Goal: Task Accomplishment & Management: Use online tool/utility

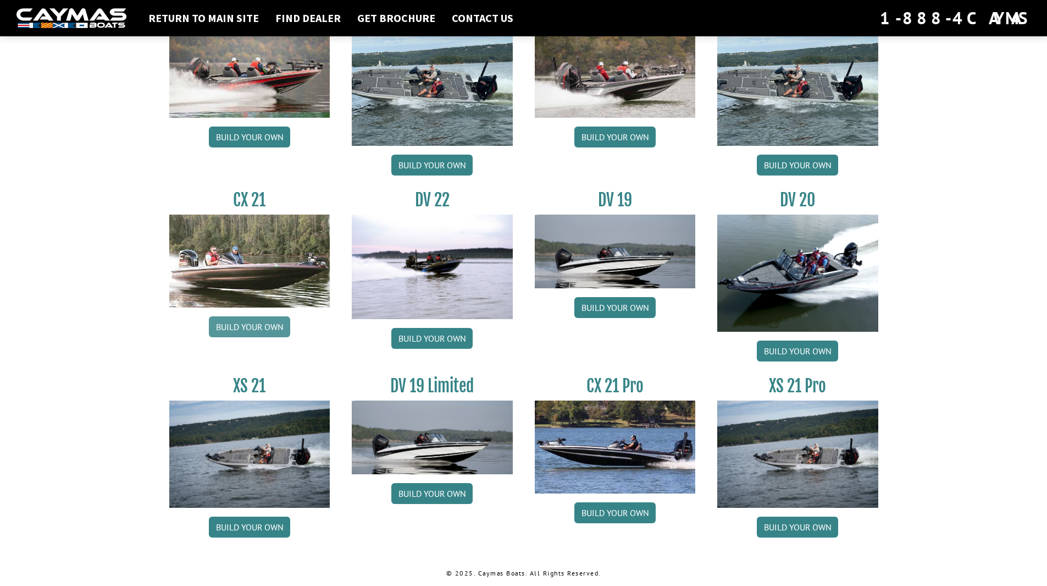
scroll to position [1162, 0]
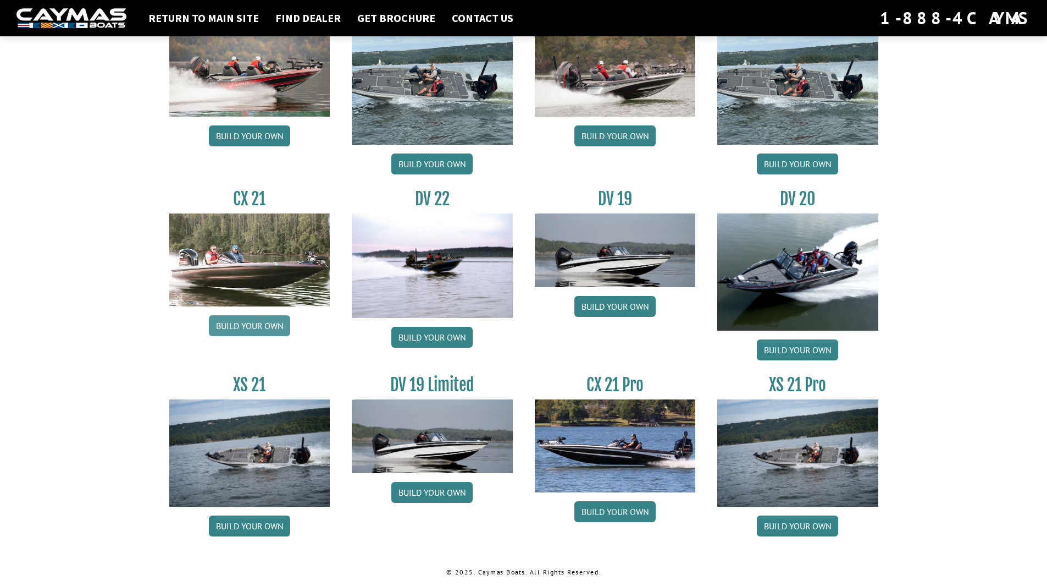
click at [251, 319] on link "Build your own" at bounding box center [249, 325] width 81 height 21
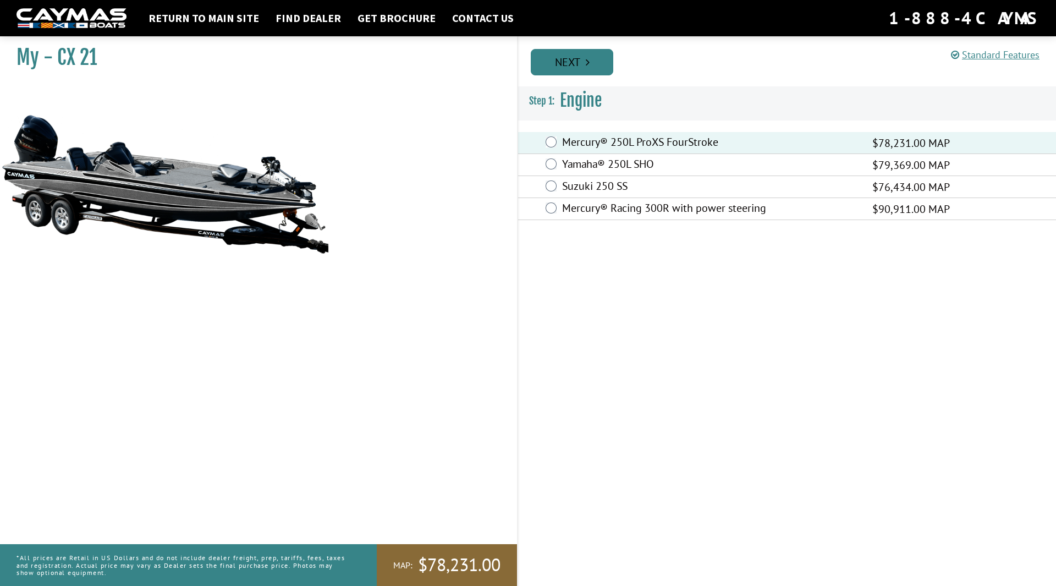
click at [592, 66] on link "Next" at bounding box center [572, 62] width 82 height 26
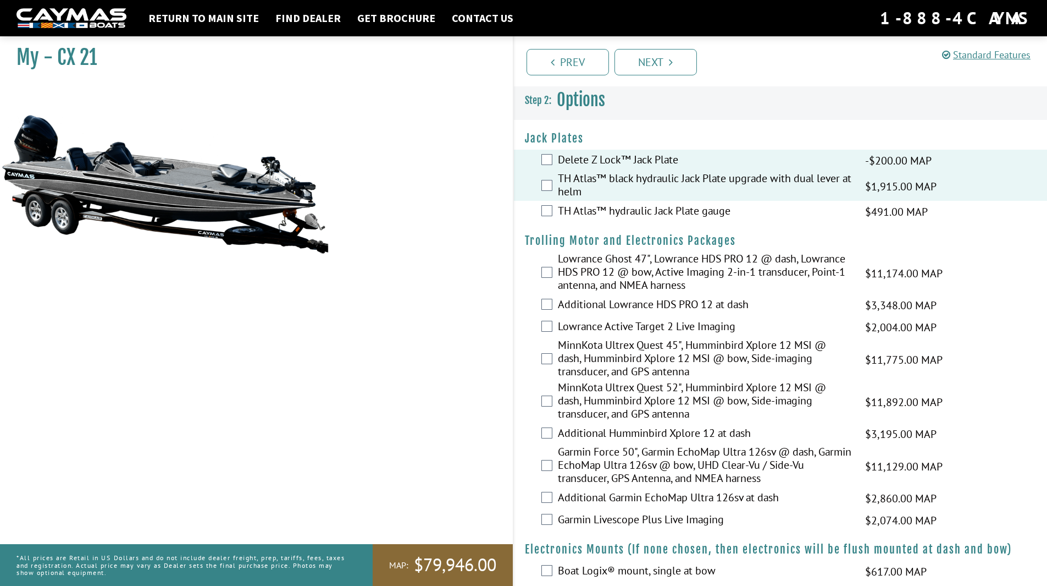
click at [553, 213] on div "TH Atlas™ hydraulic Jack Plate gauge $491.00 MAP $580.00 MSRP" at bounding box center [781, 212] width 534 height 22
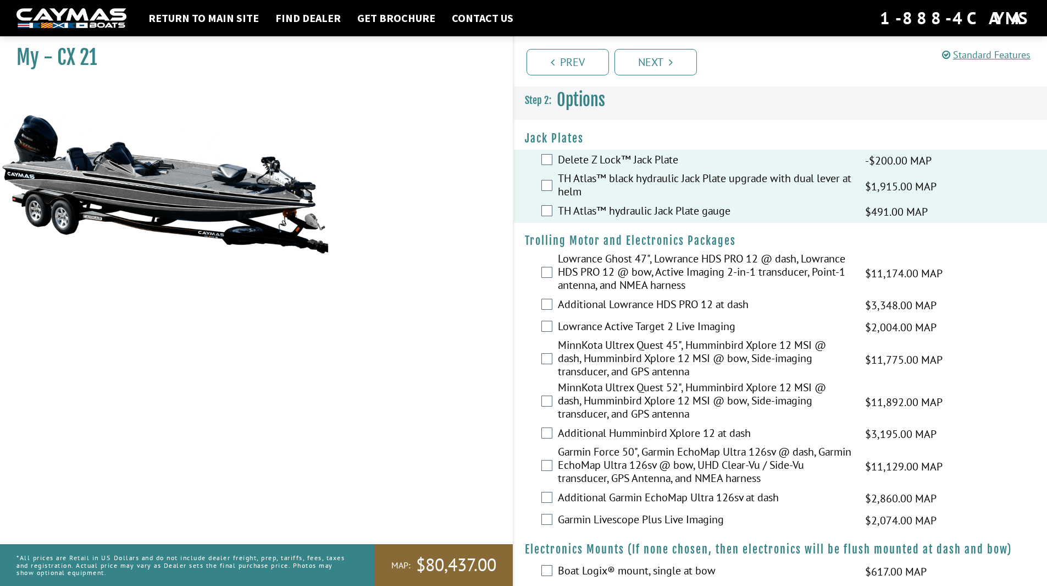
scroll to position [55, 0]
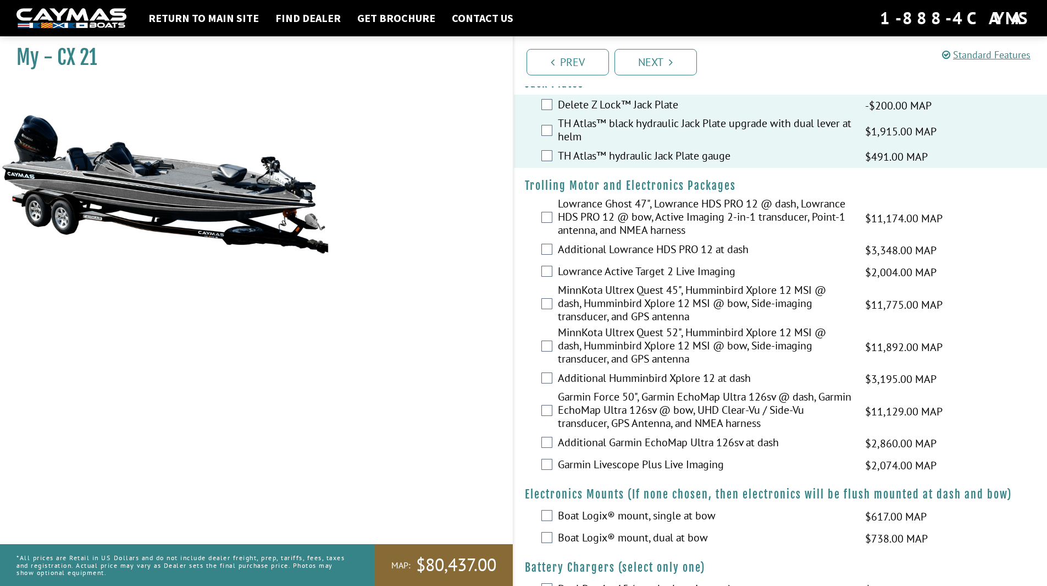
click at [556, 218] on div "Lowrance Ghost 47", Lowrance HDS PRO 12 @ dash, Lowrance HDS PRO 12 @ bow, Acti…" at bounding box center [781, 218] width 534 height 42
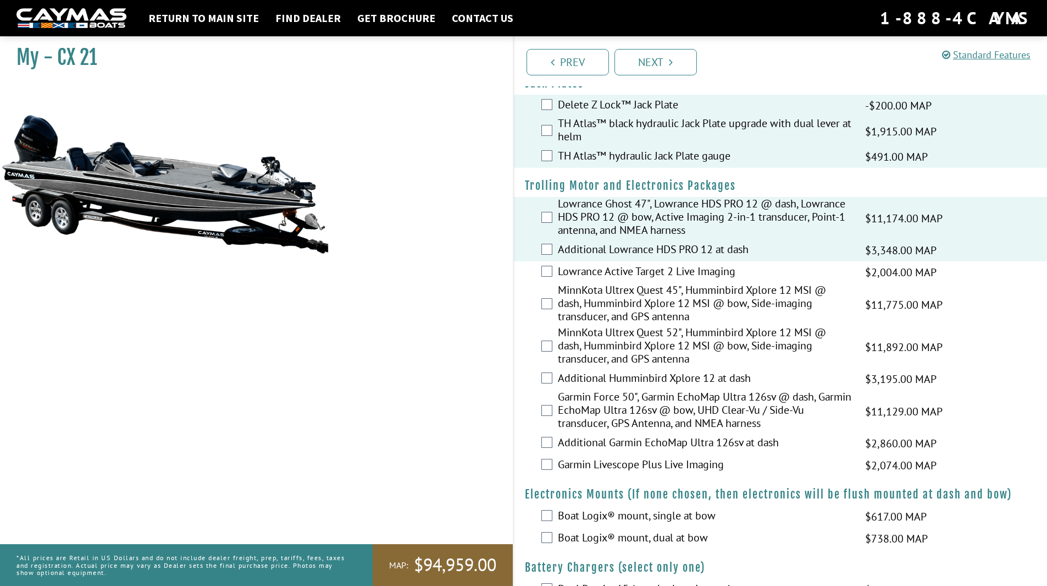
click at [553, 264] on div "Lowrance Active Target 2 Live Imaging $2,004.00 MAP $2,366.00 MSRP" at bounding box center [781, 272] width 534 height 22
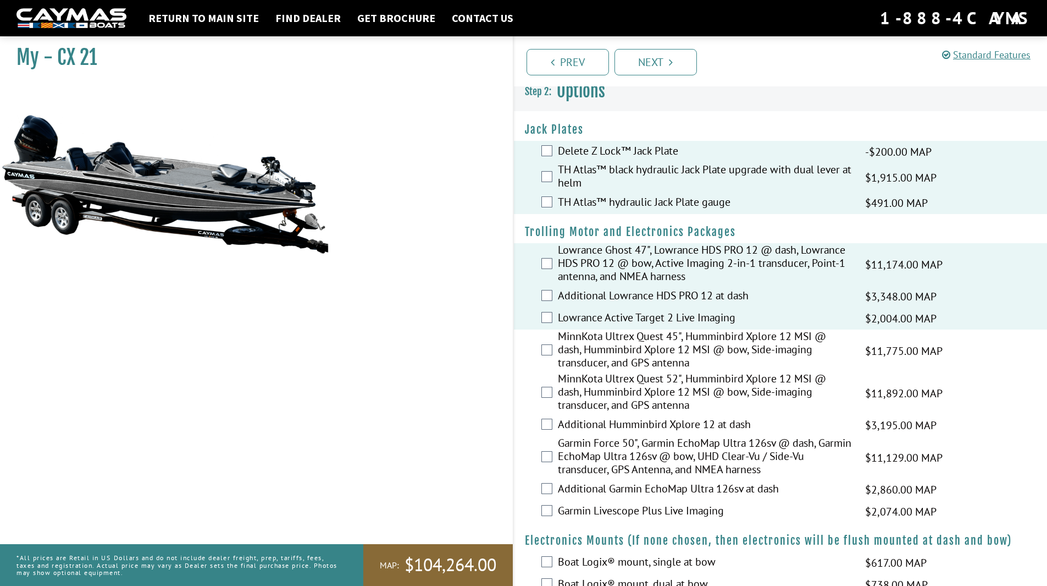
scroll to position [0, 0]
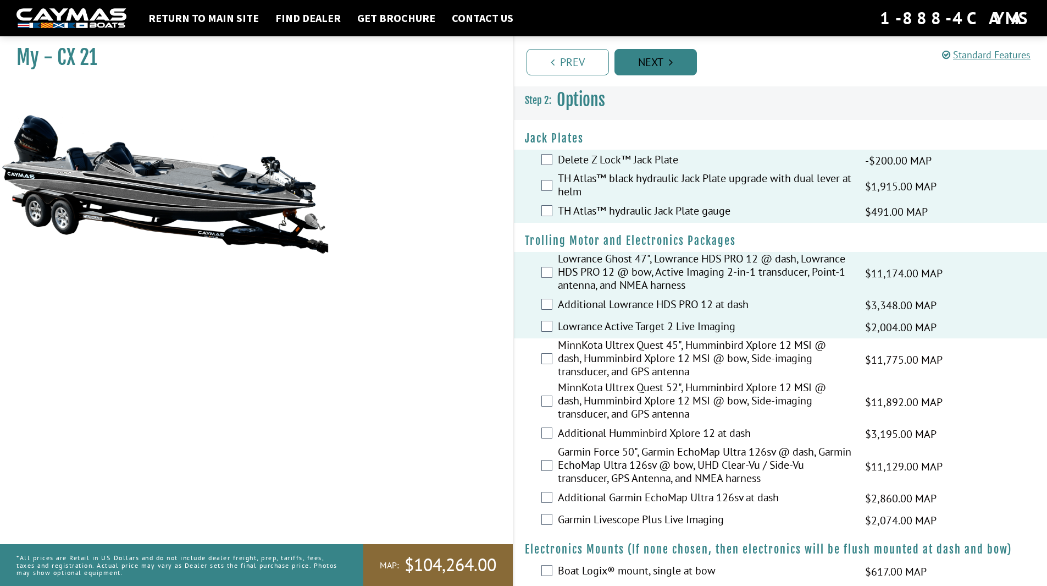
click at [669, 66] on link "Next" at bounding box center [656, 62] width 82 height 26
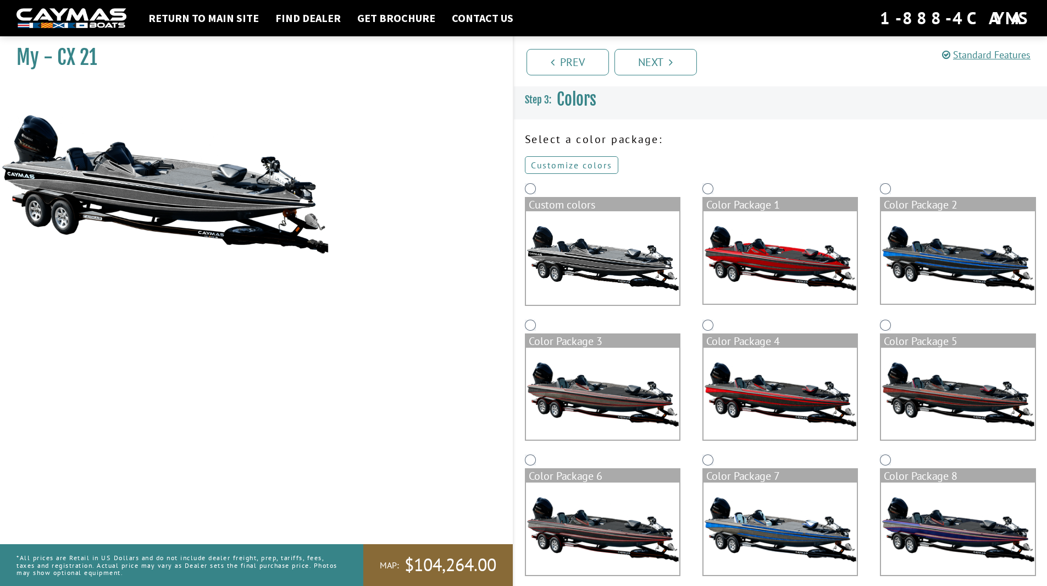
click at [583, 164] on link "Customize colors" at bounding box center [571, 165] width 93 height 18
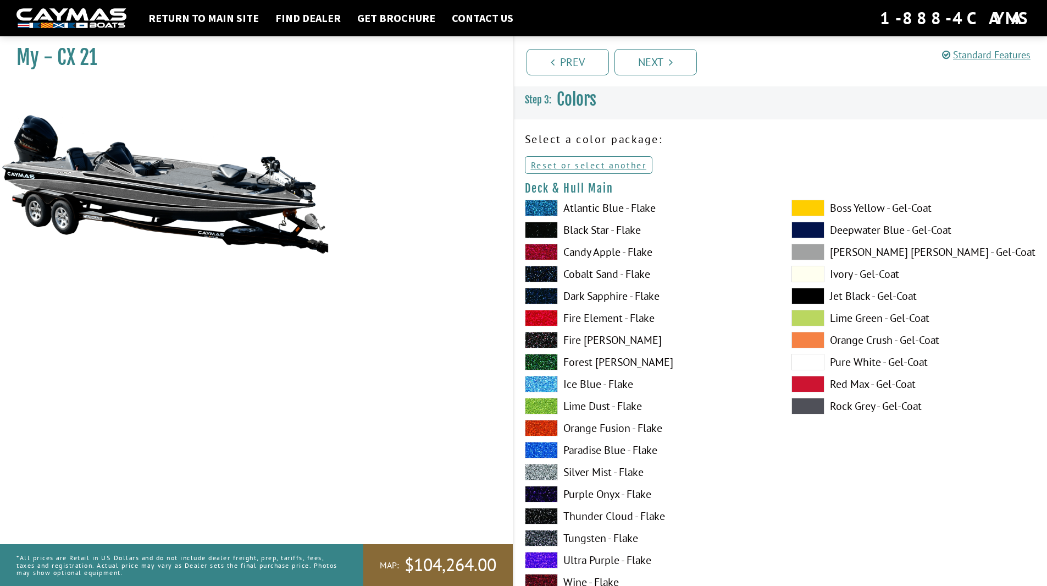
click at [814, 401] on span at bounding box center [808, 405] width 33 height 16
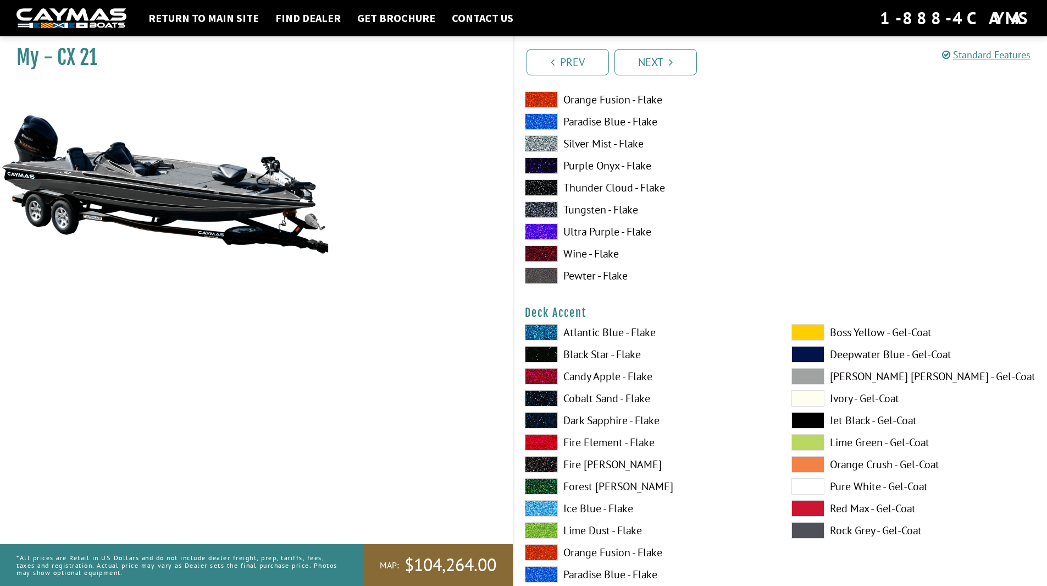
scroll to position [330, 0]
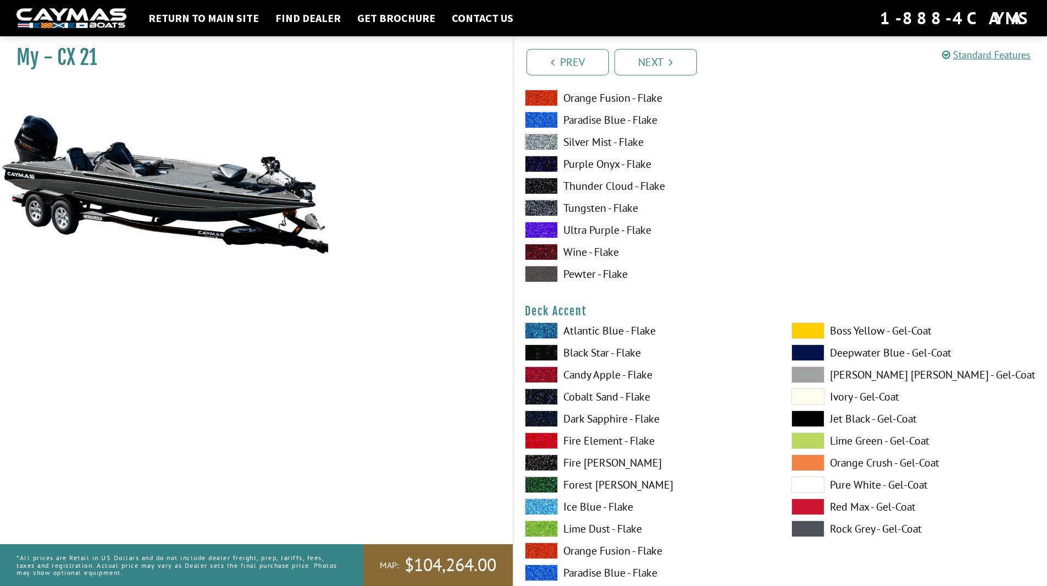
click at [817, 330] on span at bounding box center [808, 330] width 33 height 16
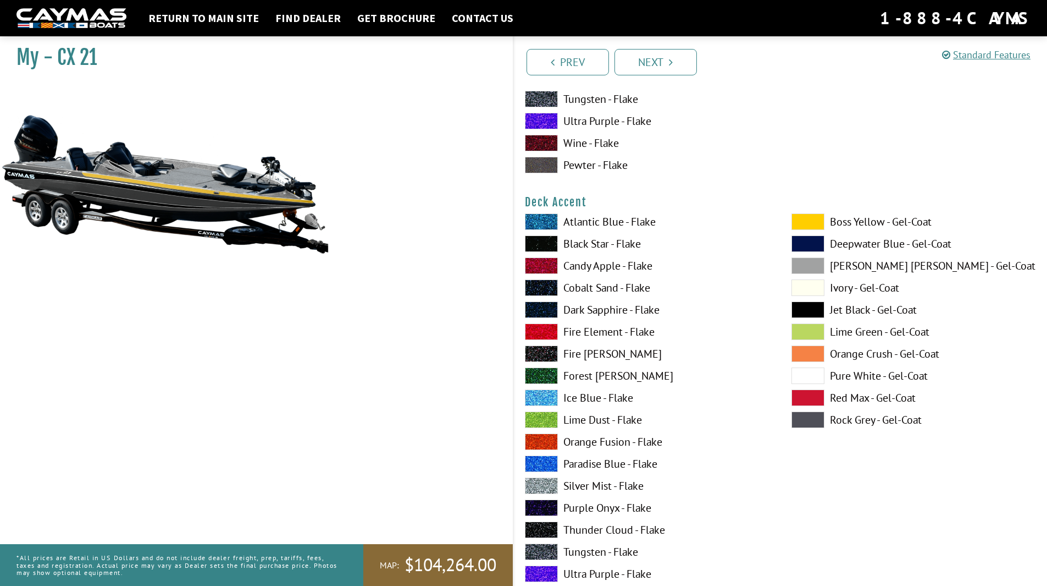
scroll to position [440, 0]
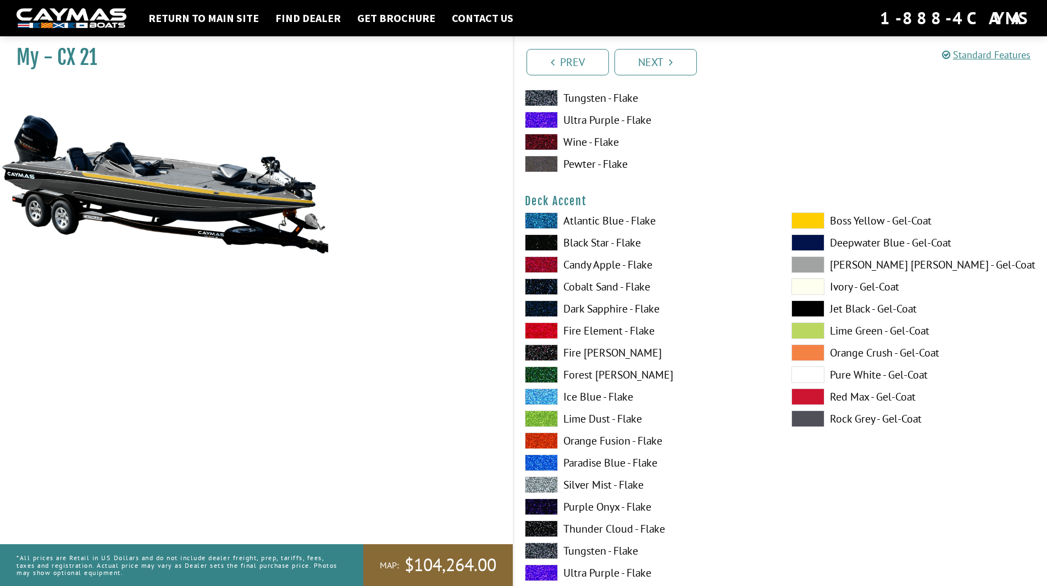
click at [548, 482] on span at bounding box center [541, 484] width 33 height 16
click at [546, 329] on span at bounding box center [541, 330] width 33 height 16
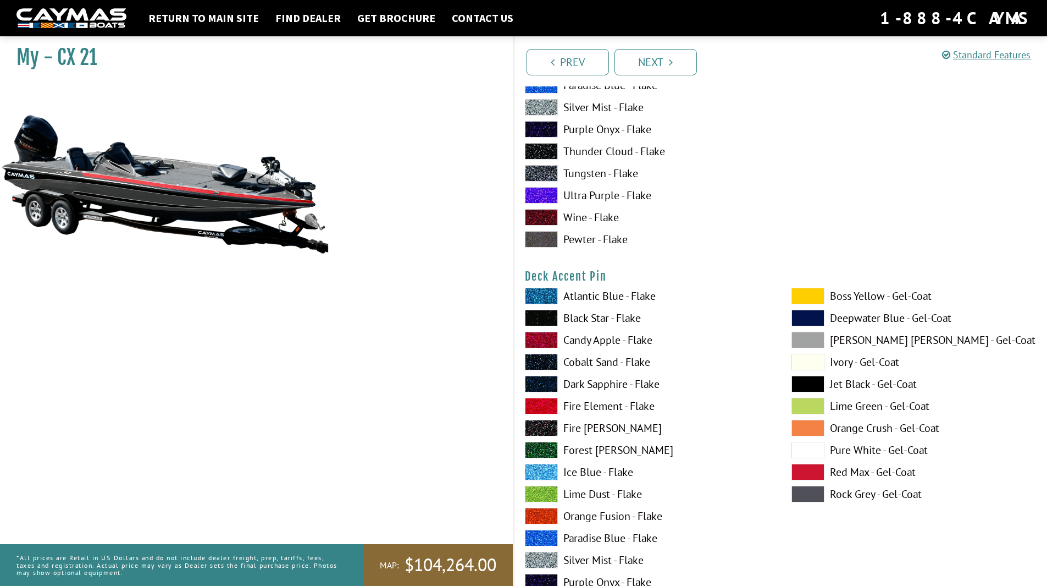
scroll to position [825, 0]
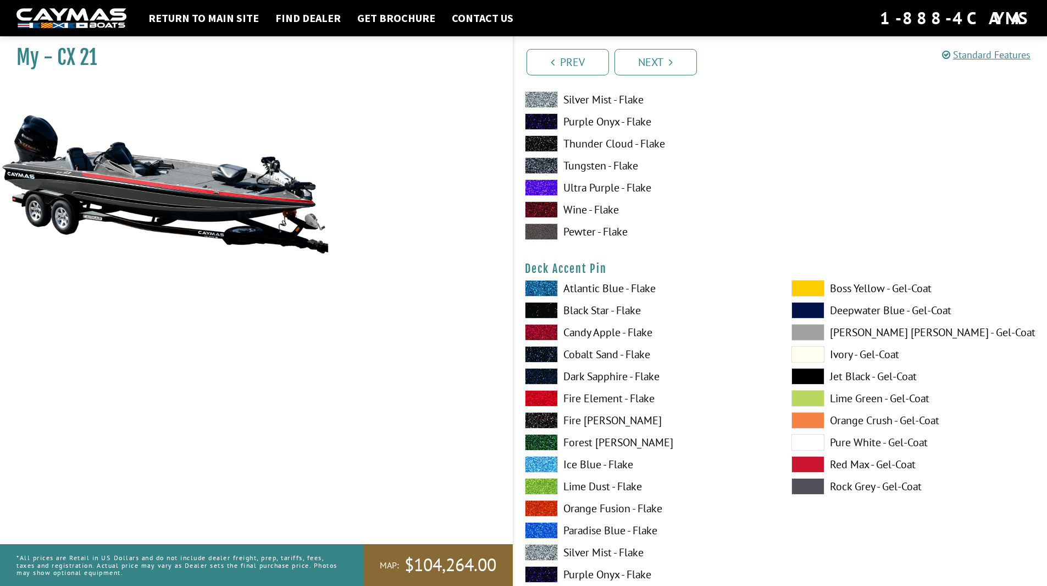
click at [800, 291] on span at bounding box center [808, 288] width 33 height 16
click at [735, 289] on label "Atlantic Blue - Flake" at bounding box center [647, 288] width 245 height 16
click at [540, 312] on span at bounding box center [541, 310] width 33 height 16
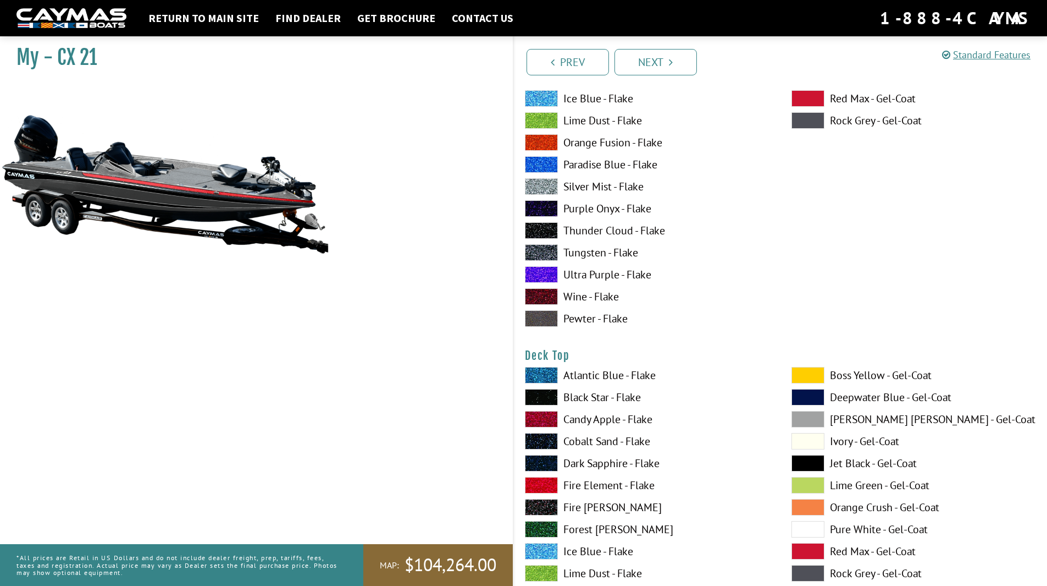
scroll to position [1210, 0]
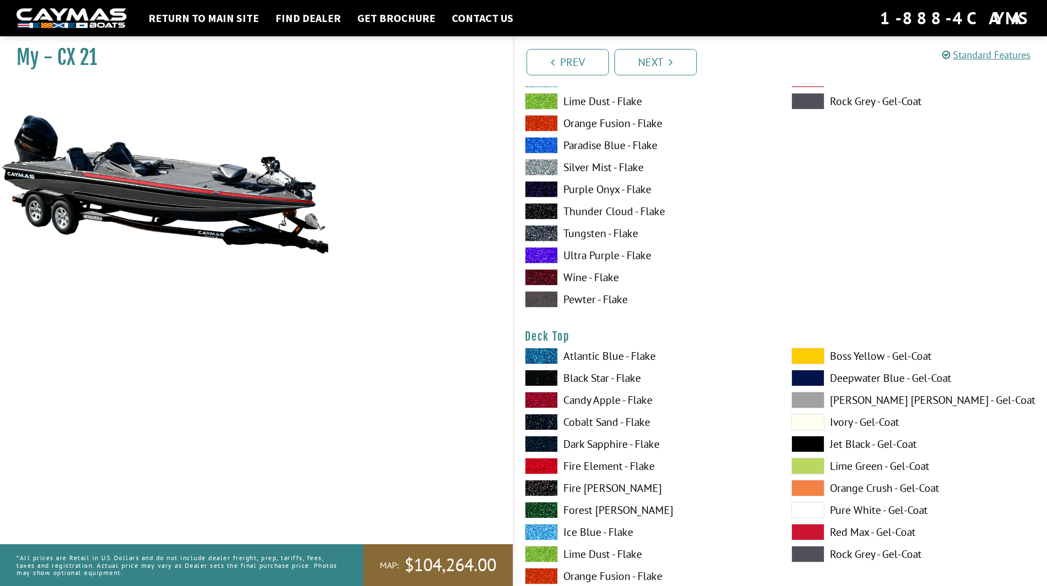
click at [809, 357] on span at bounding box center [808, 355] width 33 height 16
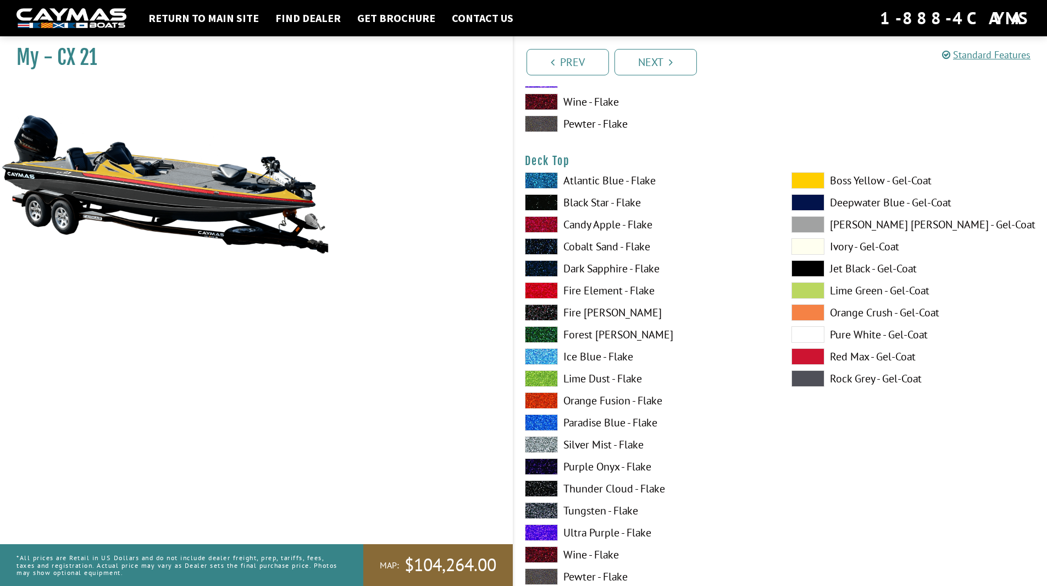
scroll to position [1429, 0]
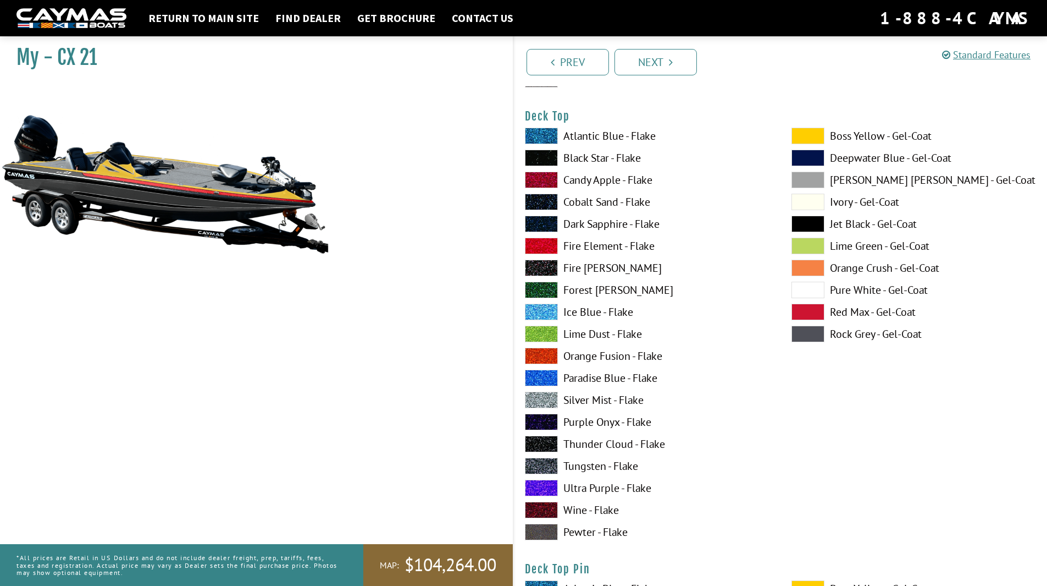
click at [541, 396] on span at bounding box center [541, 399] width 33 height 16
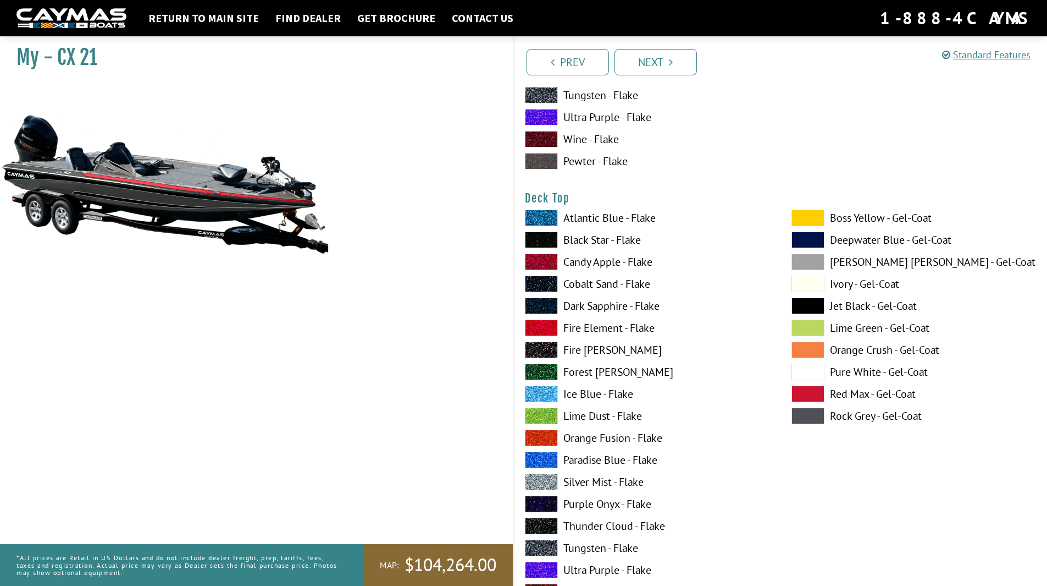
scroll to position [1210, 0]
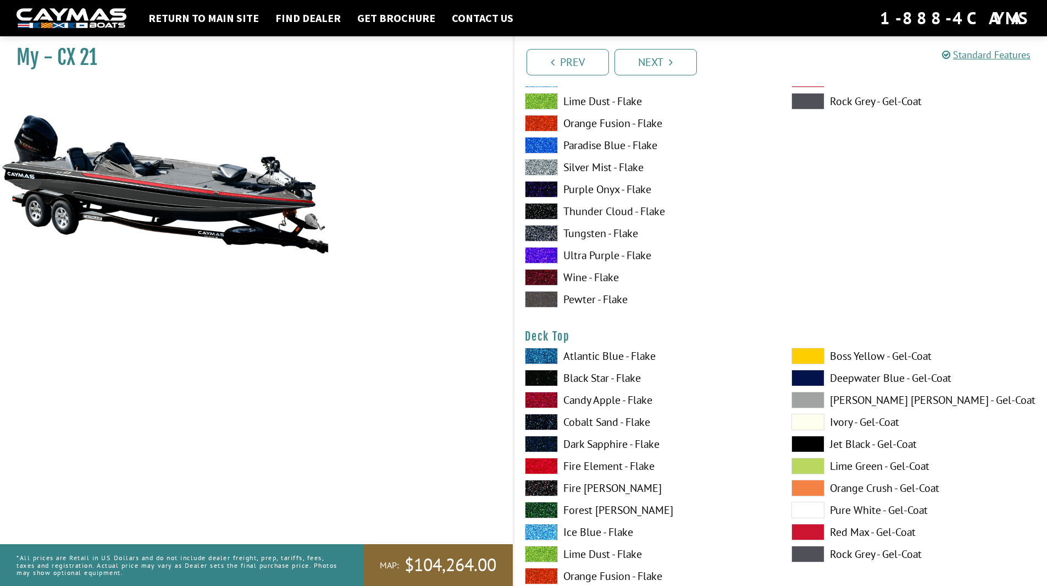
click at [808, 356] on span at bounding box center [808, 355] width 33 height 16
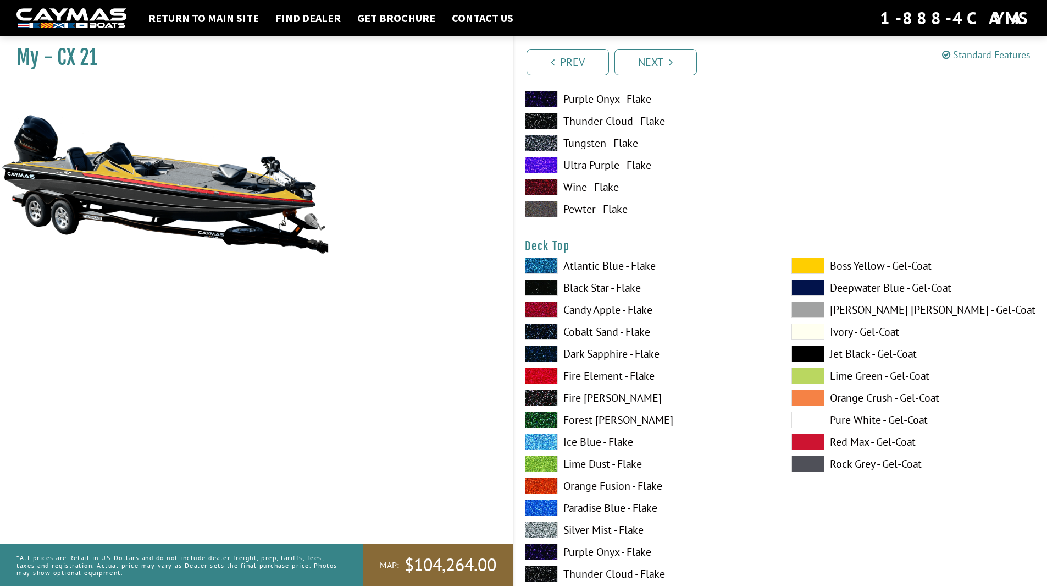
scroll to position [1374, 0]
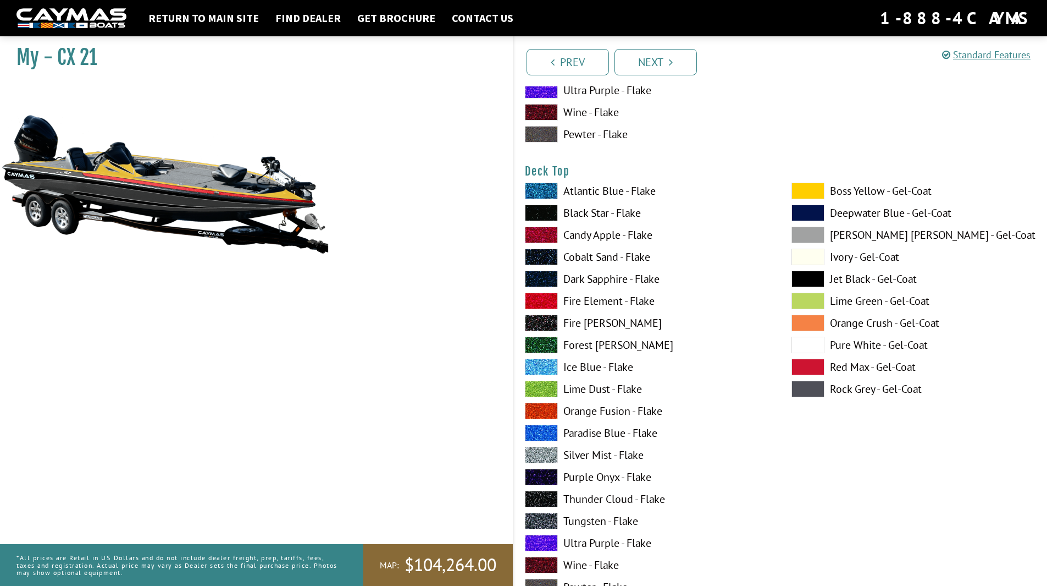
click at [546, 458] on span at bounding box center [541, 454] width 33 height 16
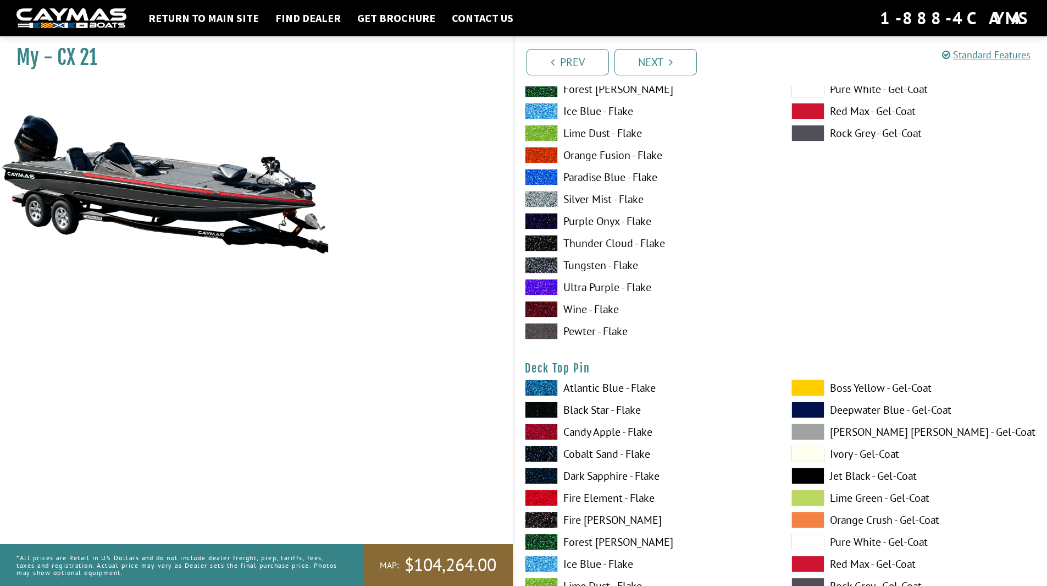
scroll to position [1649, 0]
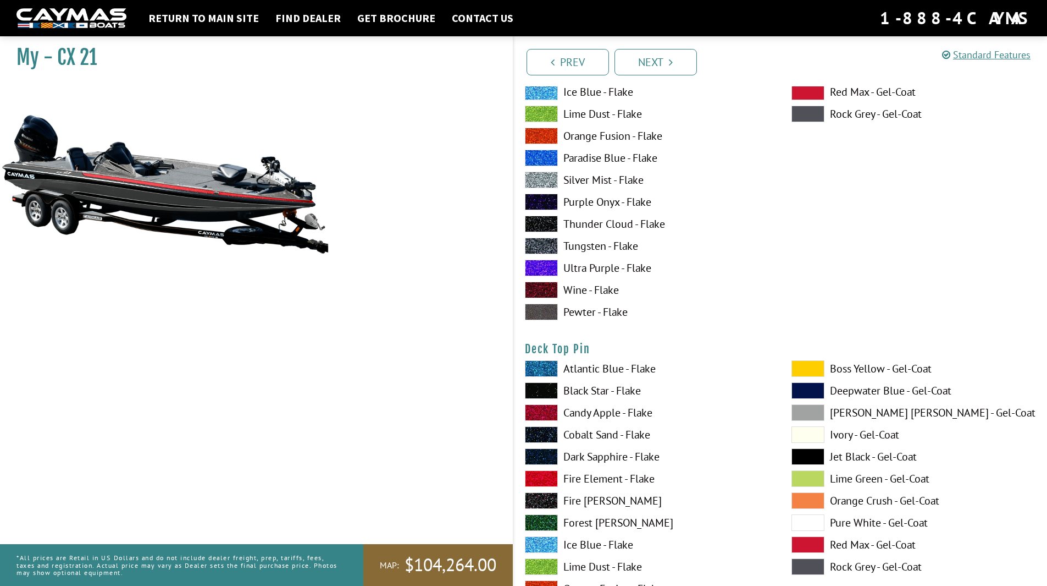
click at [802, 363] on span at bounding box center [808, 368] width 33 height 16
click at [541, 390] on span at bounding box center [541, 390] width 33 height 16
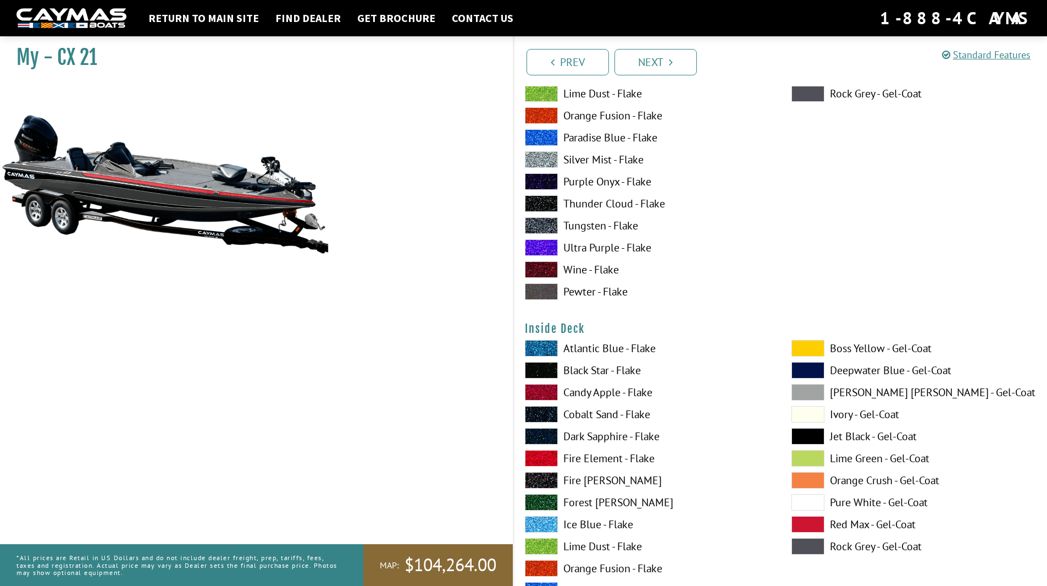
scroll to position [2144, 0]
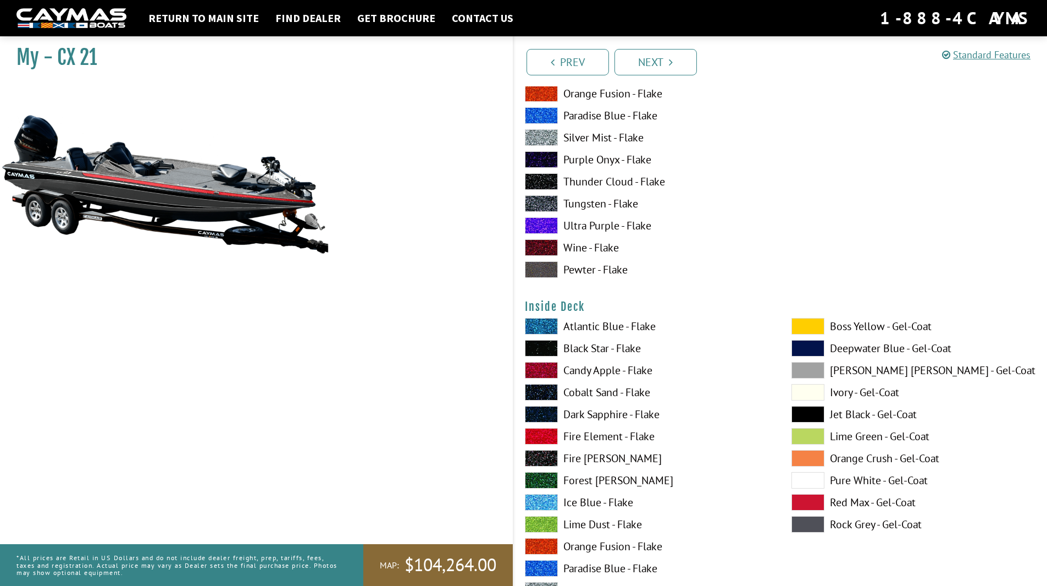
click at [817, 333] on span at bounding box center [808, 326] width 33 height 16
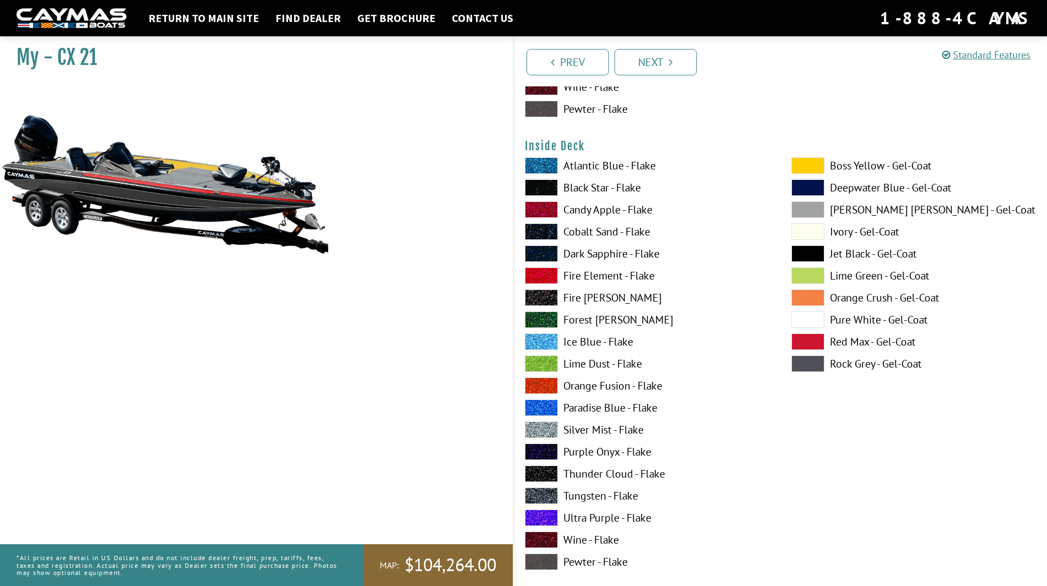
scroll to position [2309, 0]
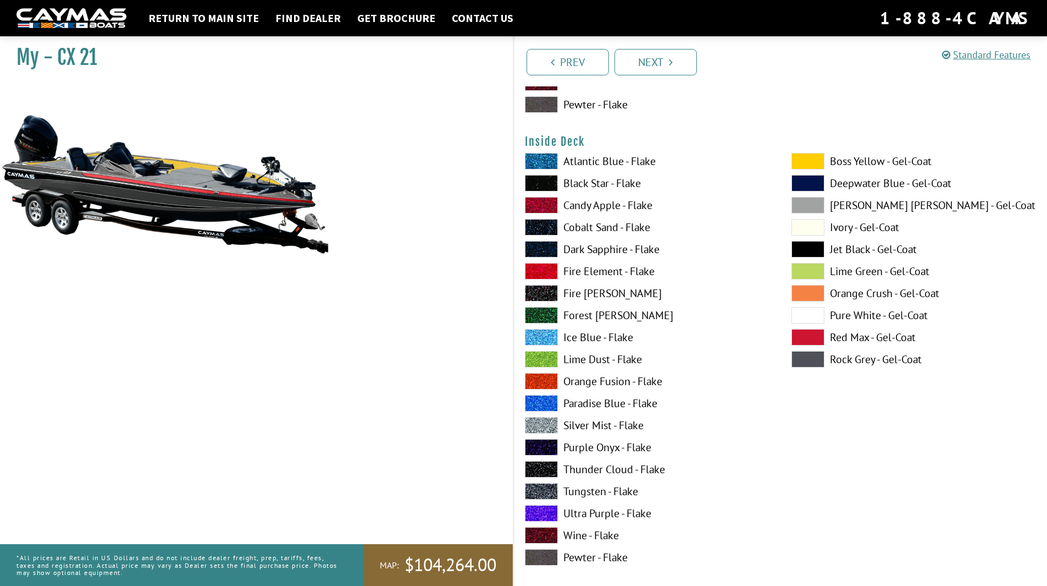
click at [545, 427] on span at bounding box center [541, 425] width 33 height 16
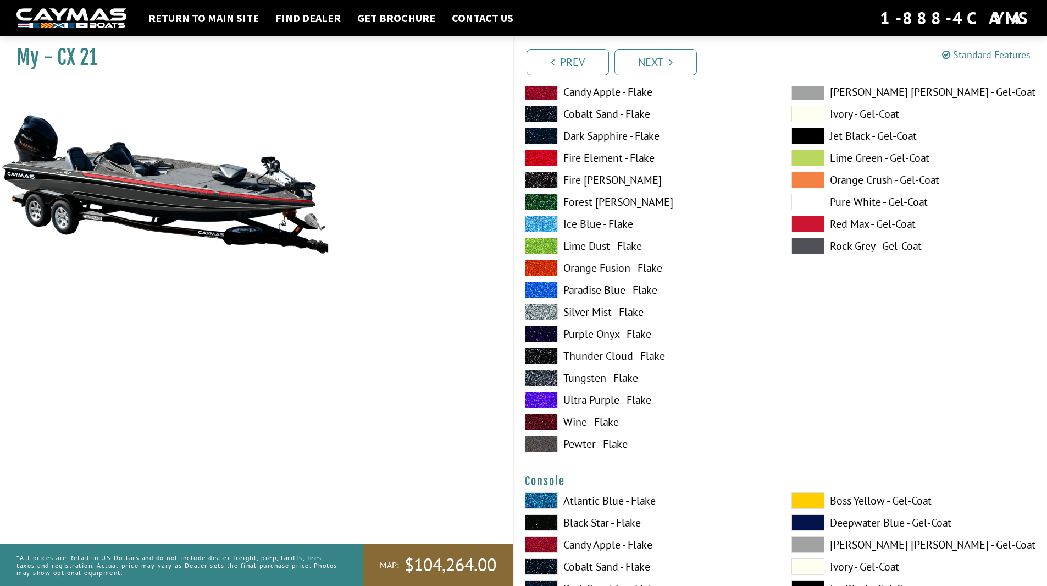
scroll to position [2584, 0]
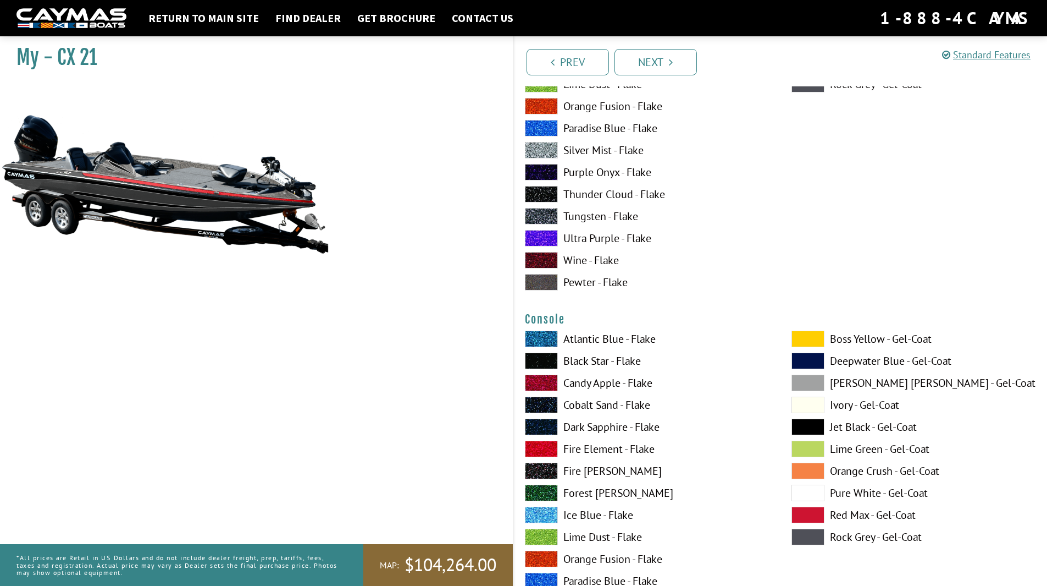
click at [550, 449] on span at bounding box center [541, 448] width 33 height 16
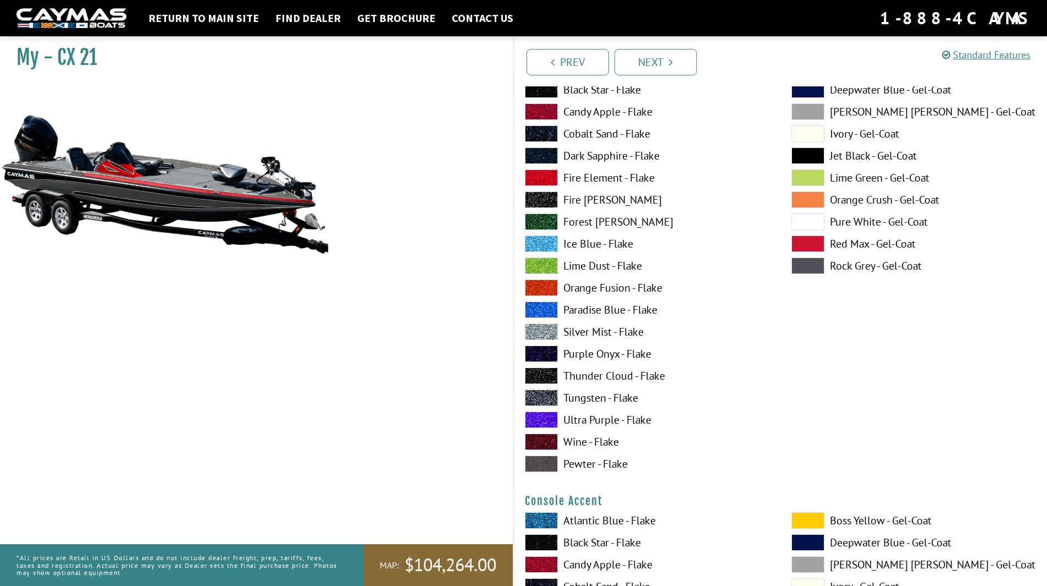
scroll to position [2914, 0]
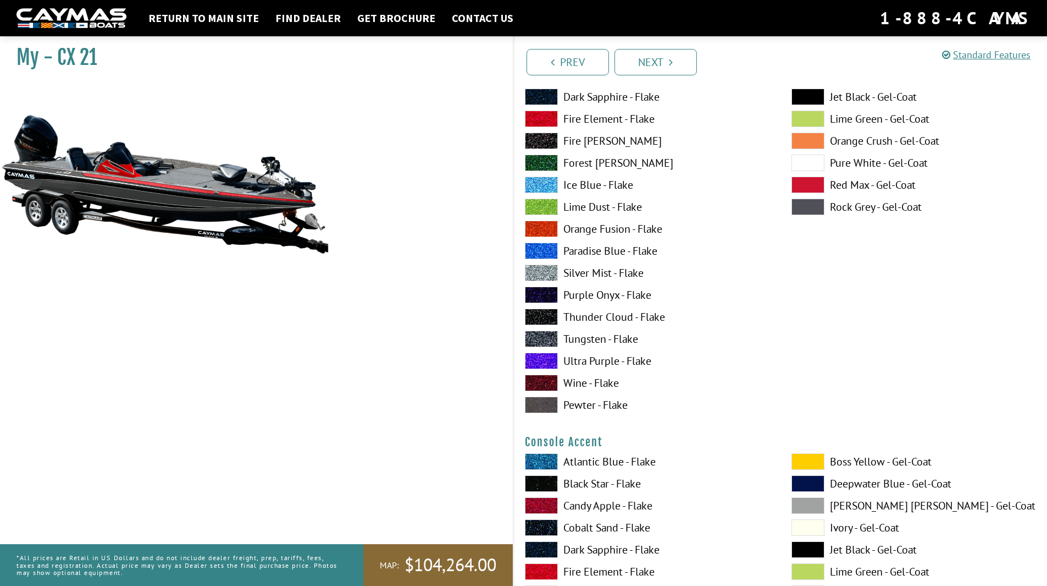
click at [805, 461] on span at bounding box center [808, 461] width 33 height 16
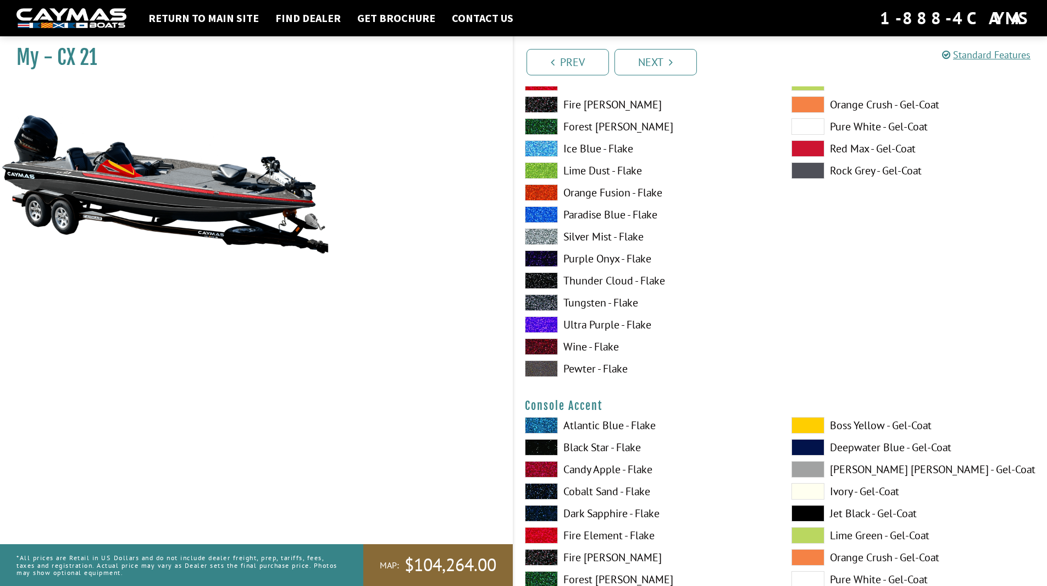
scroll to position [3024, 0]
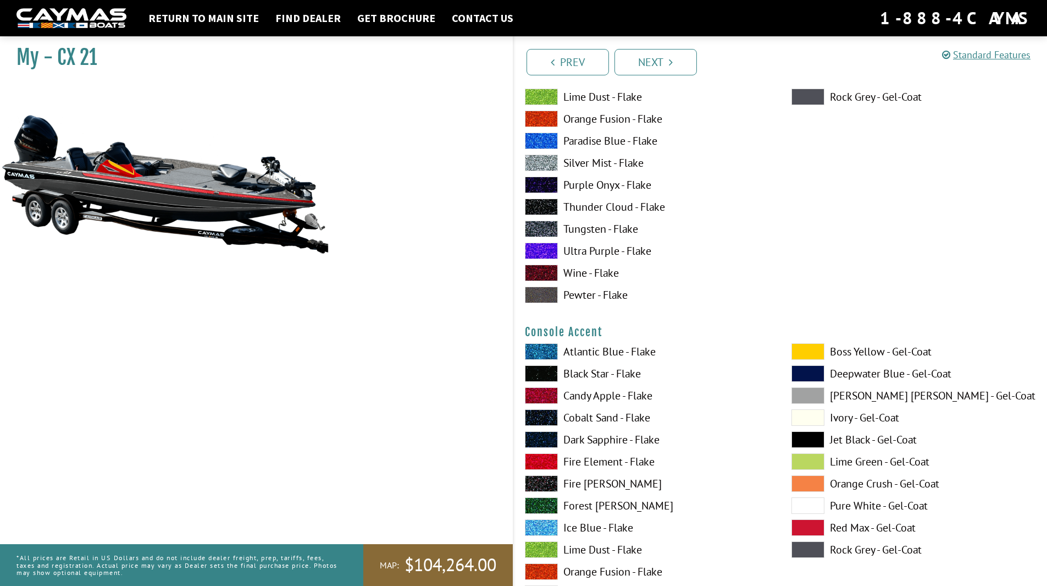
click at [540, 376] on span at bounding box center [541, 373] width 33 height 16
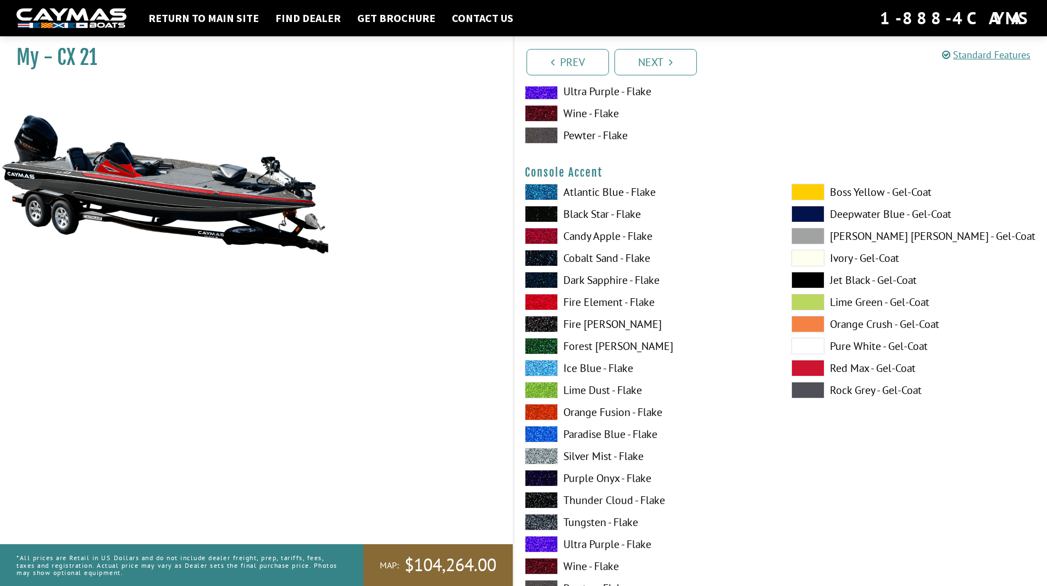
scroll to position [3299, 0]
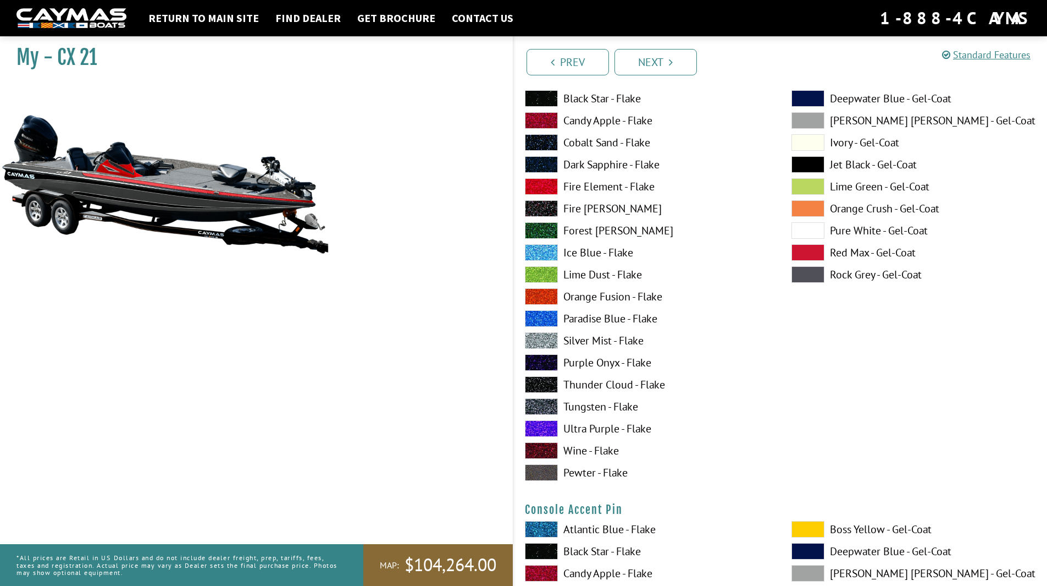
click at [552, 336] on span at bounding box center [541, 340] width 33 height 16
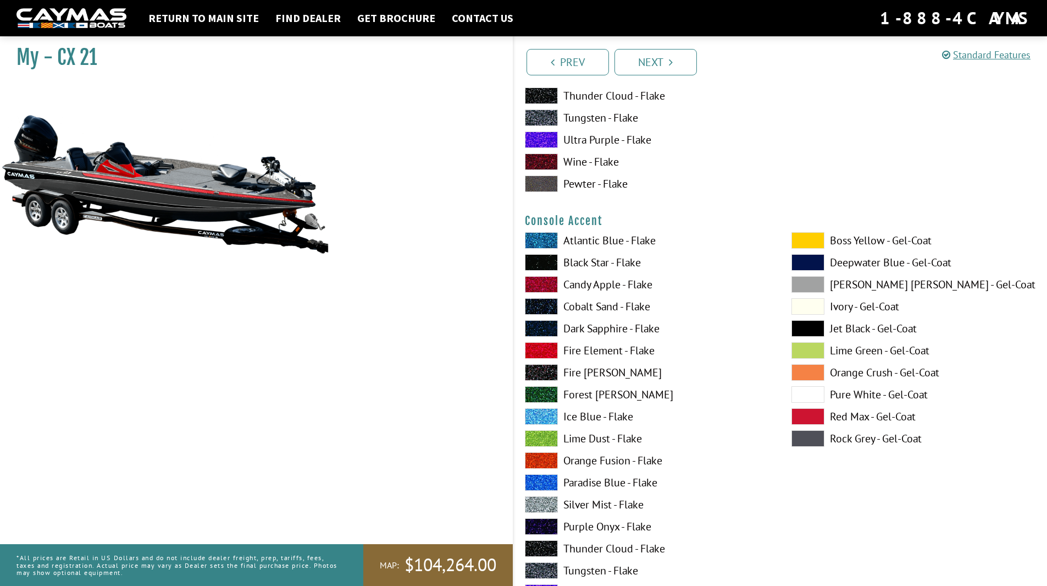
scroll to position [3134, 0]
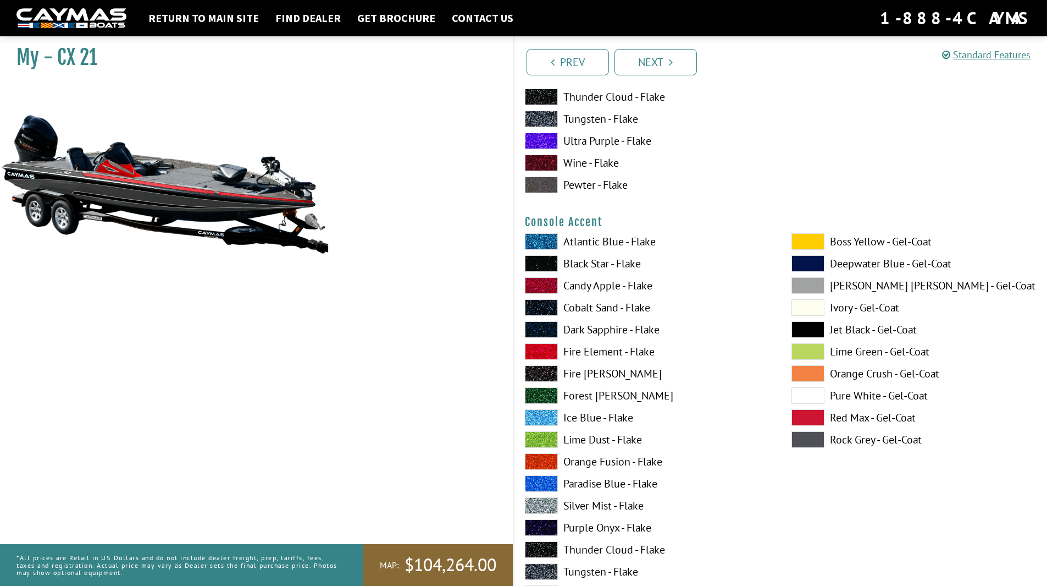
click at [542, 262] on span at bounding box center [541, 263] width 33 height 16
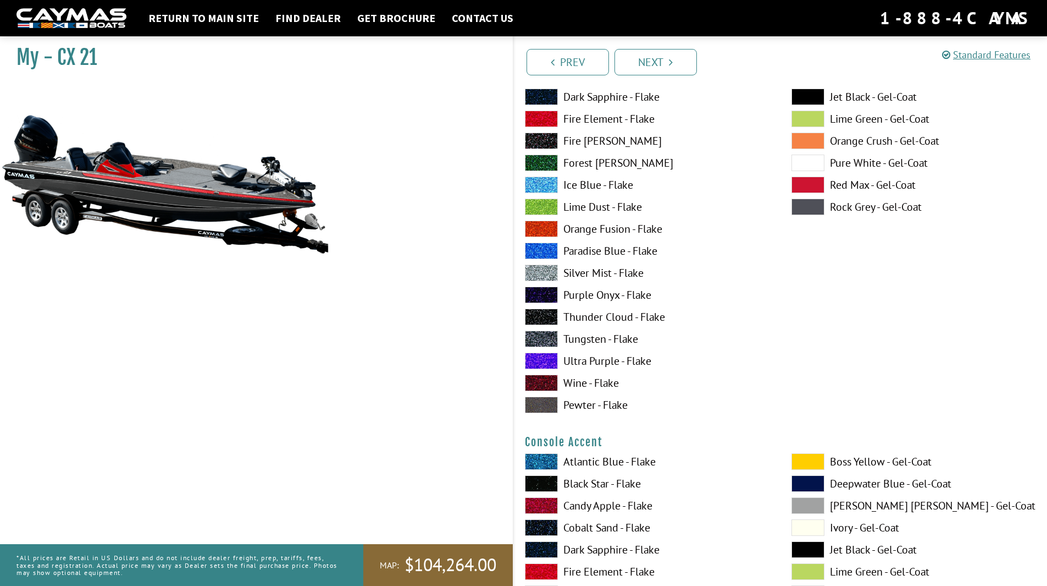
scroll to position [3079, 0]
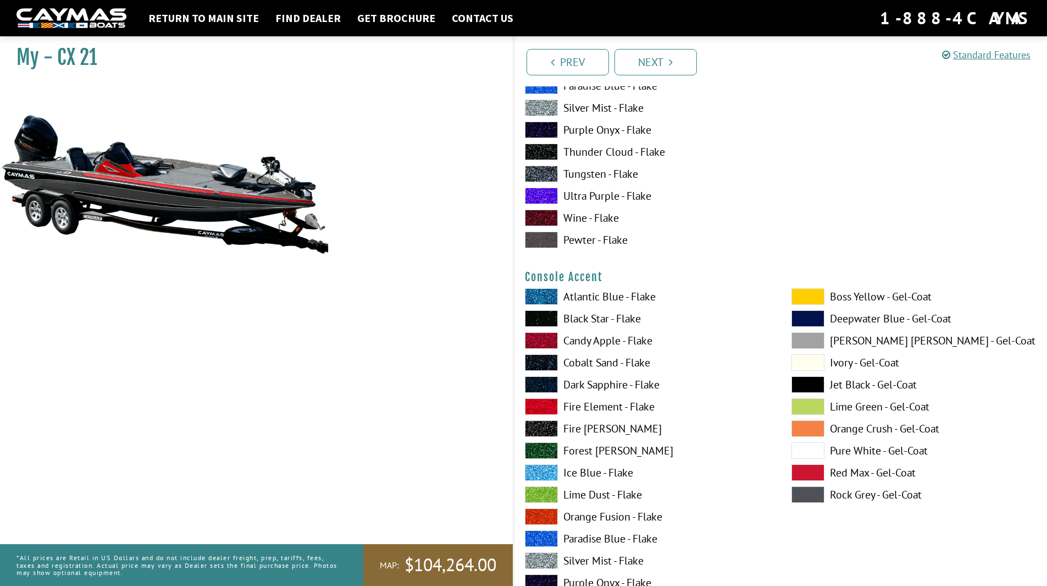
click at [550, 553] on span at bounding box center [541, 560] width 33 height 16
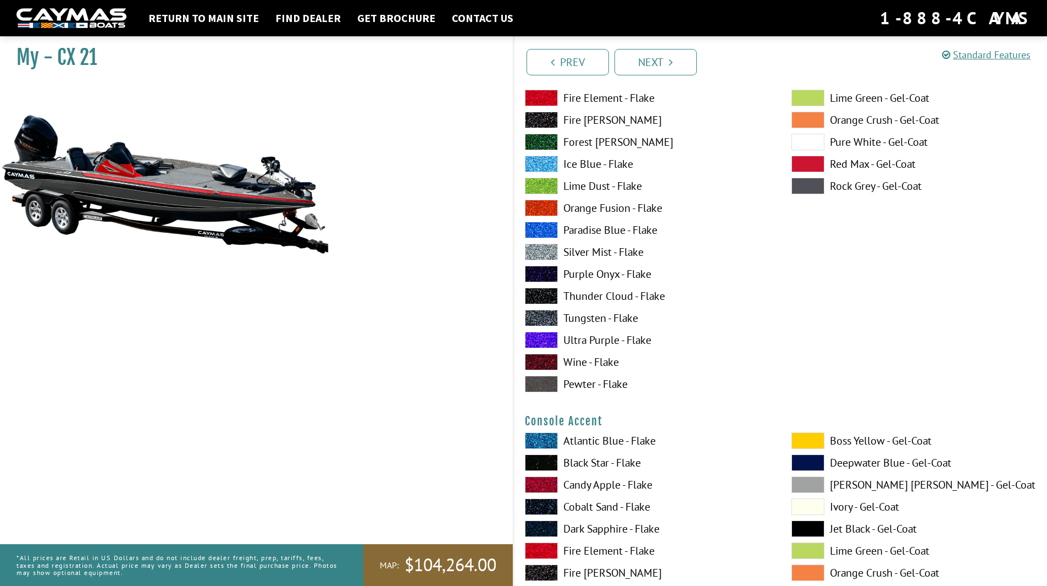
scroll to position [2969, 0]
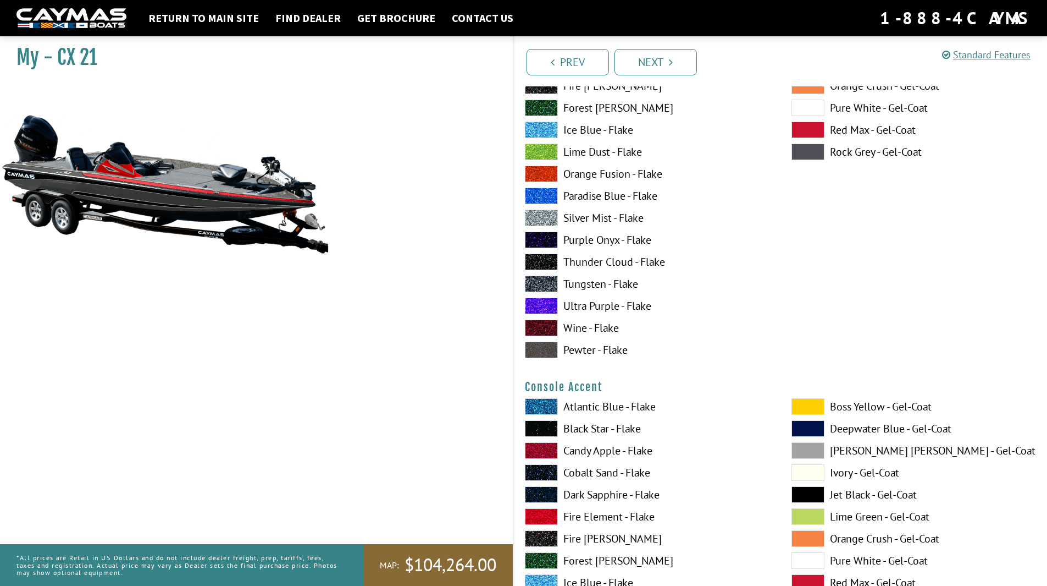
click at [542, 422] on span at bounding box center [541, 428] width 33 height 16
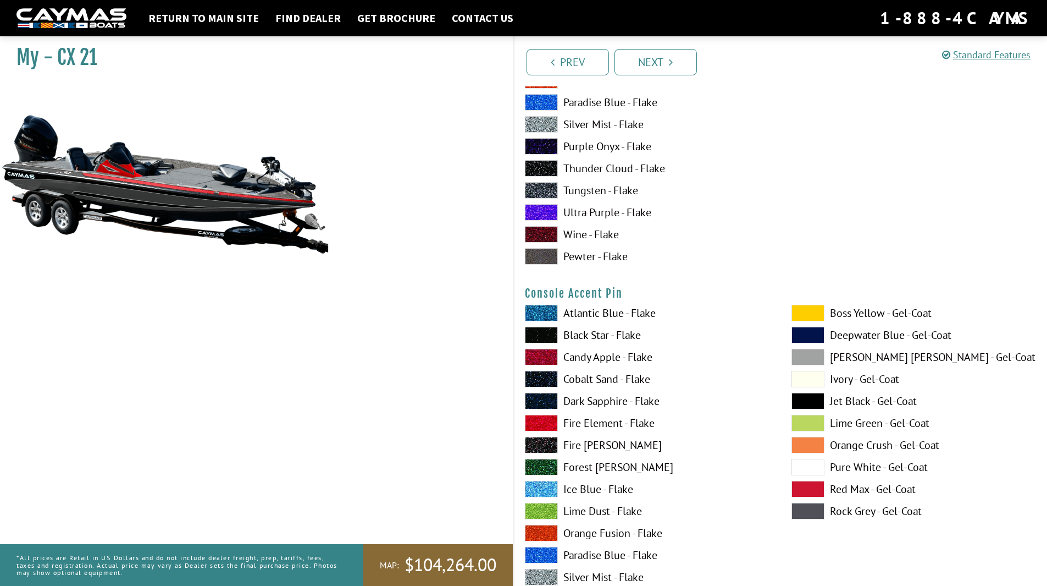
scroll to position [3574, 0]
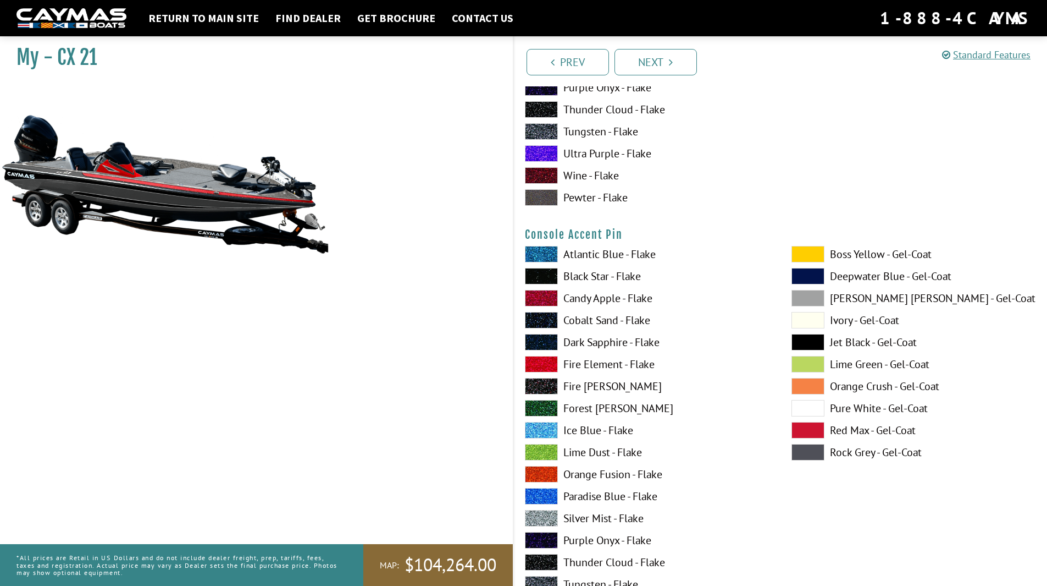
click at [554, 518] on span at bounding box center [541, 518] width 33 height 16
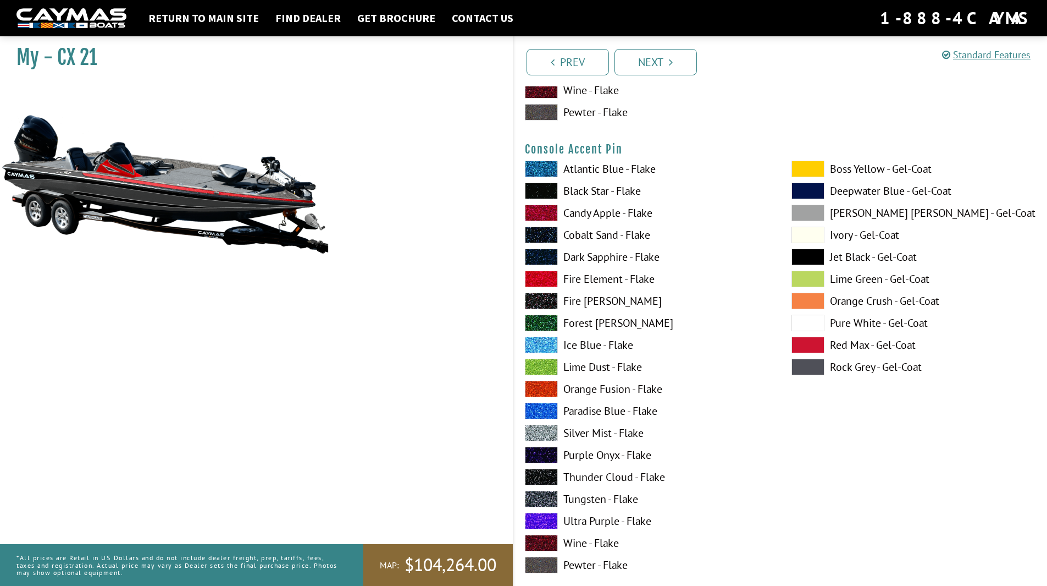
scroll to position [3848, 0]
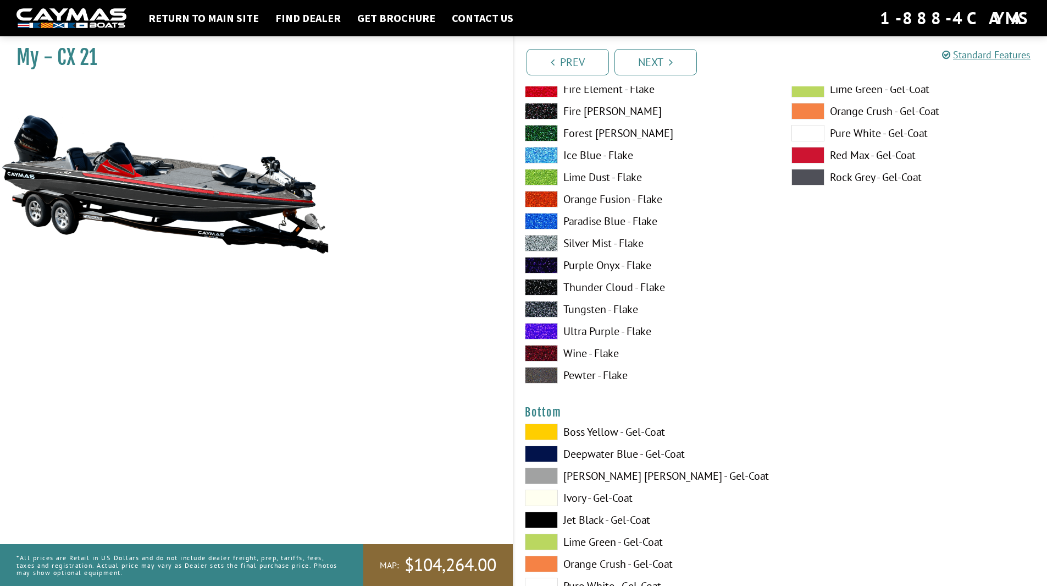
click at [552, 520] on span at bounding box center [541, 519] width 33 height 16
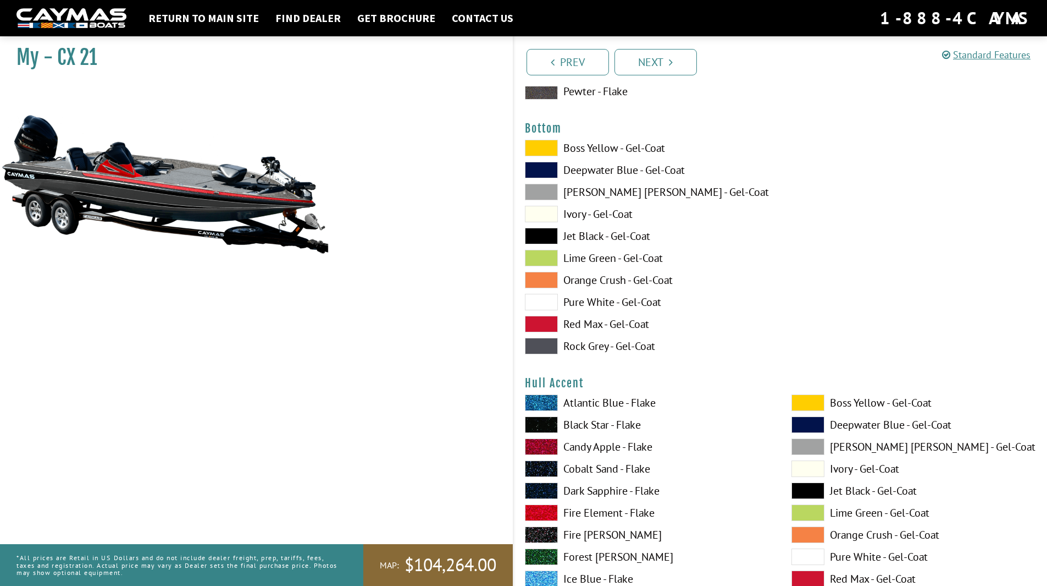
scroll to position [4233, 0]
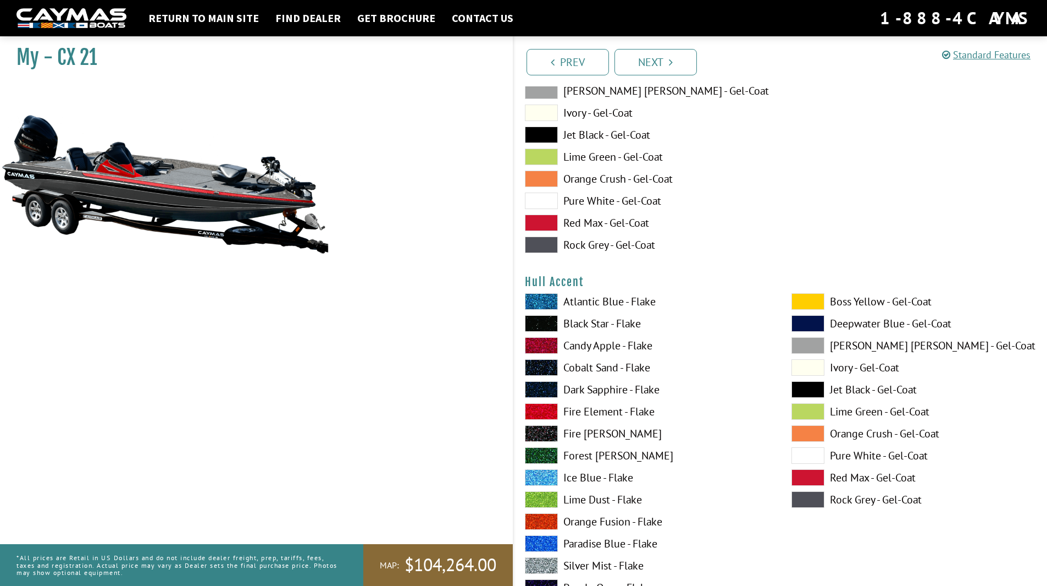
click at [812, 303] on span at bounding box center [808, 301] width 33 height 16
click at [538, 411] on span at bounding box center [541, 411] width 33 height 16
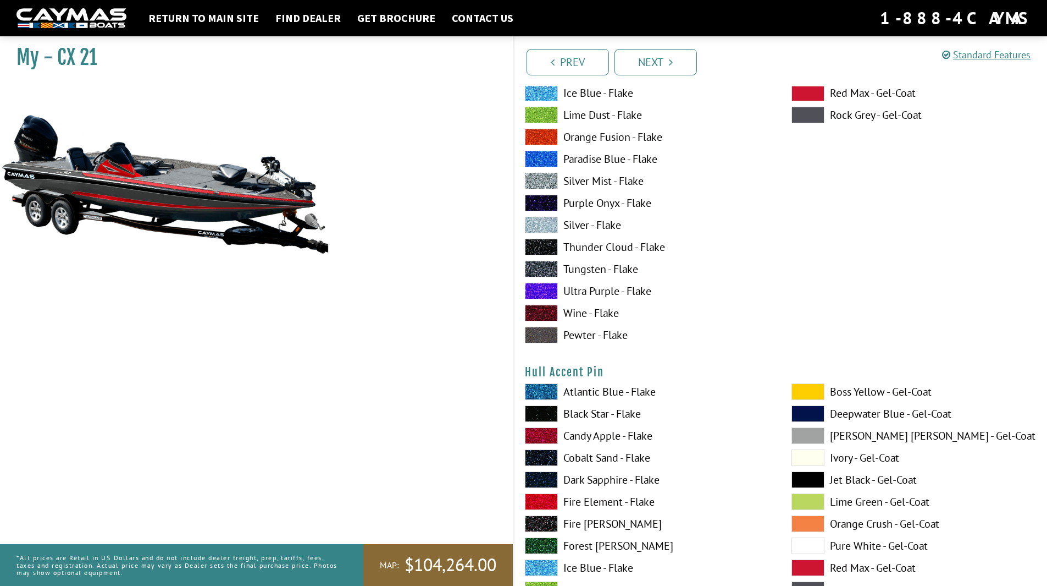
scroll to position [4618, 0]
click at [817, 389] on span at bounding box center [808, 391] width 33 height 16
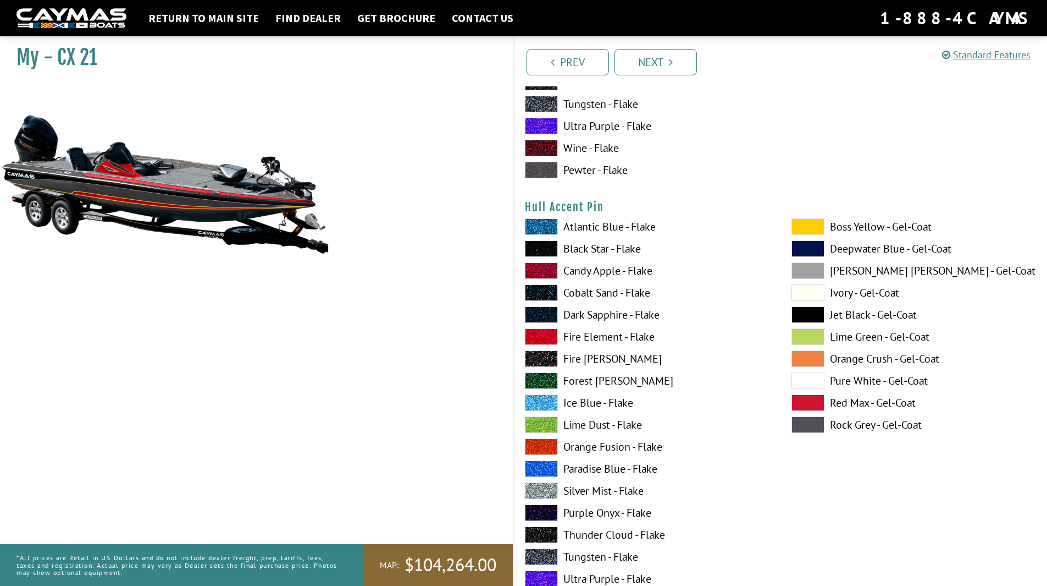
scroll to position [4783, 0]
click at [546, 250] on span at bounding box center [541, 248] width 33 height 16
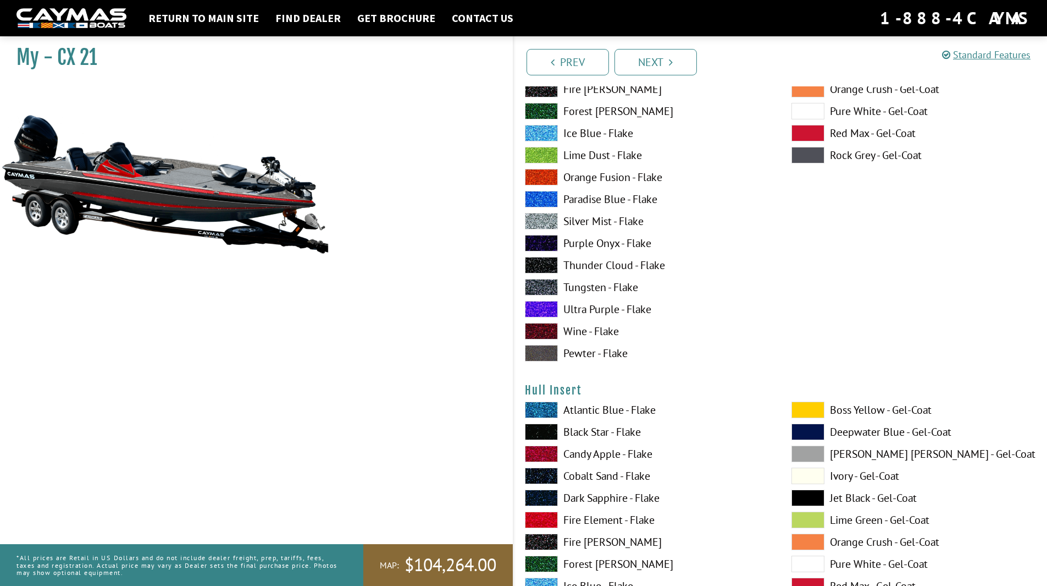
scroll to position [5113, 0]
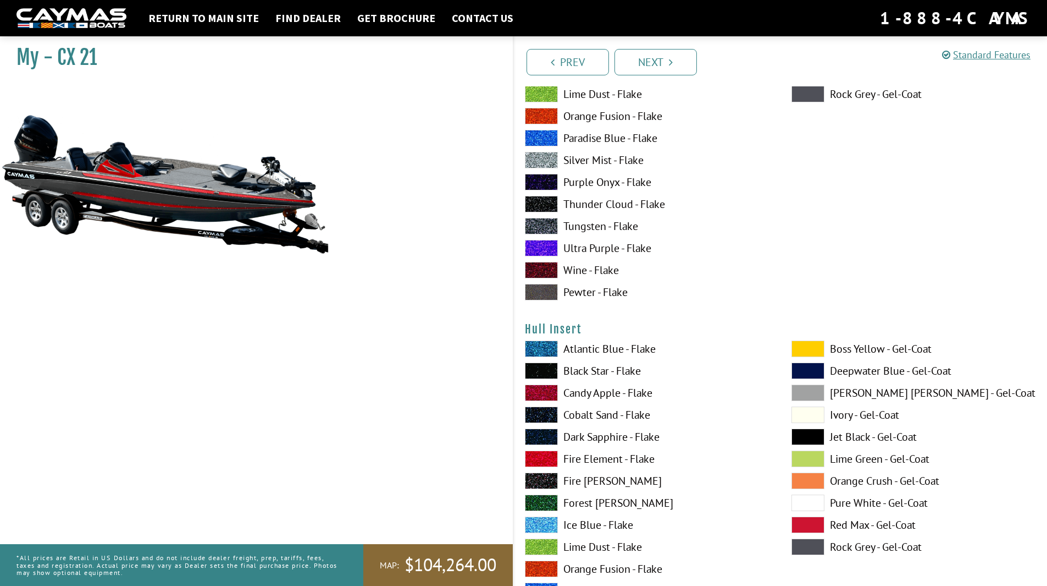
click at [550, 371] on span at bounding box center [541, 370] width 33 height 16
click at [802, 441] on span at bounding box center [808, 436] width 33 height 16
click at [536, 374] on span at bounding box center [541, 370] width 33 height 16
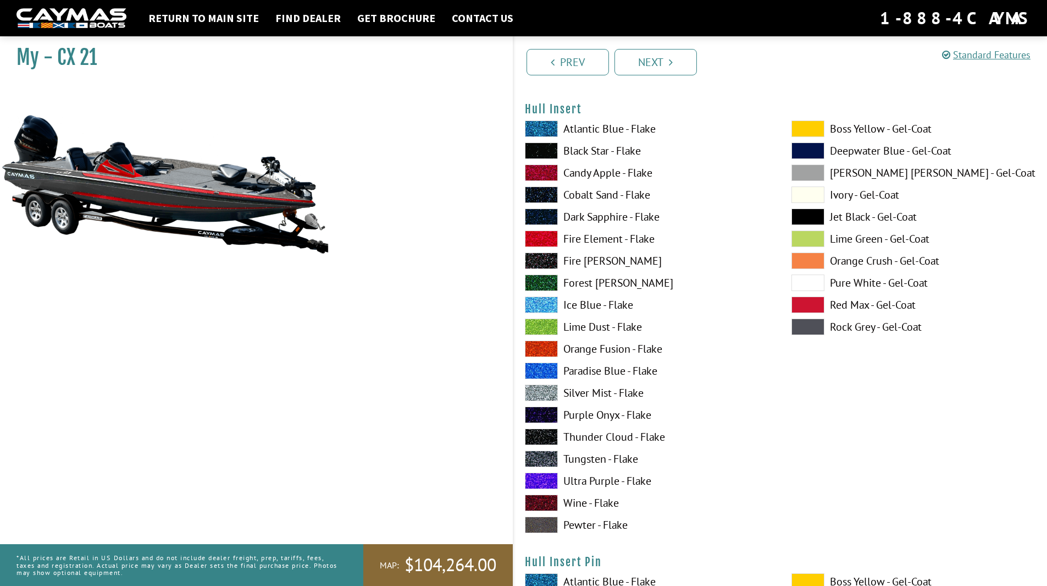
scroll to position [5553, 0]
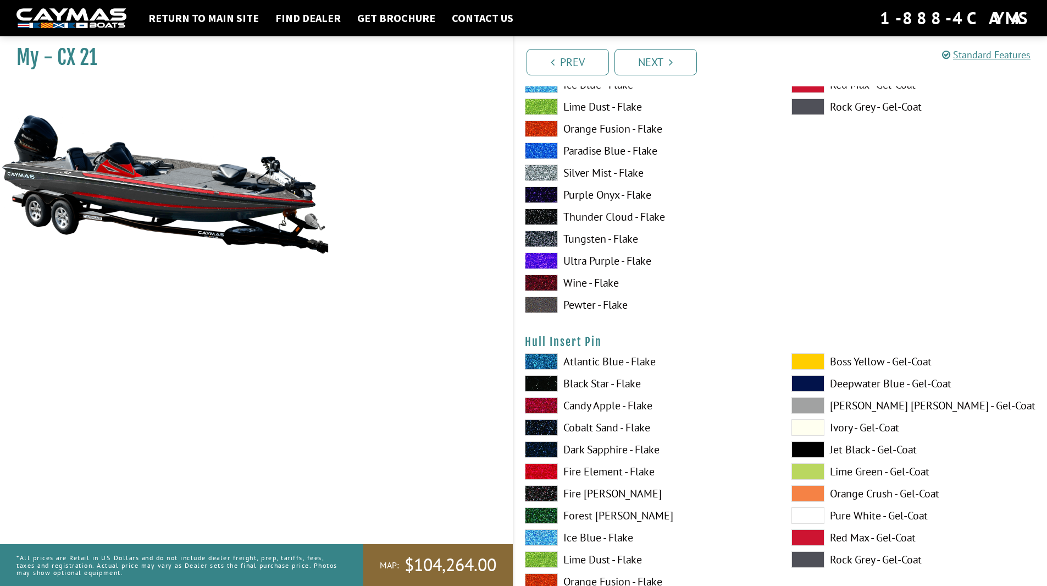
click at [801, 364] on span at bounding box center [808, 361] width 33 height 16
click at [545, 468] on span at bounding box center [541, 471] width 33 height 16
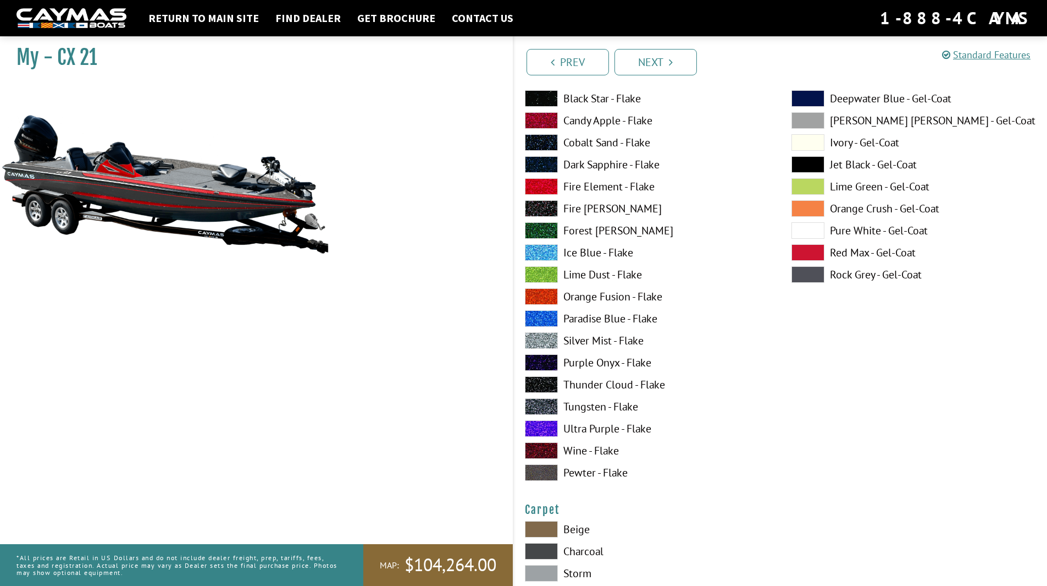
scroll to position [5938, 0]
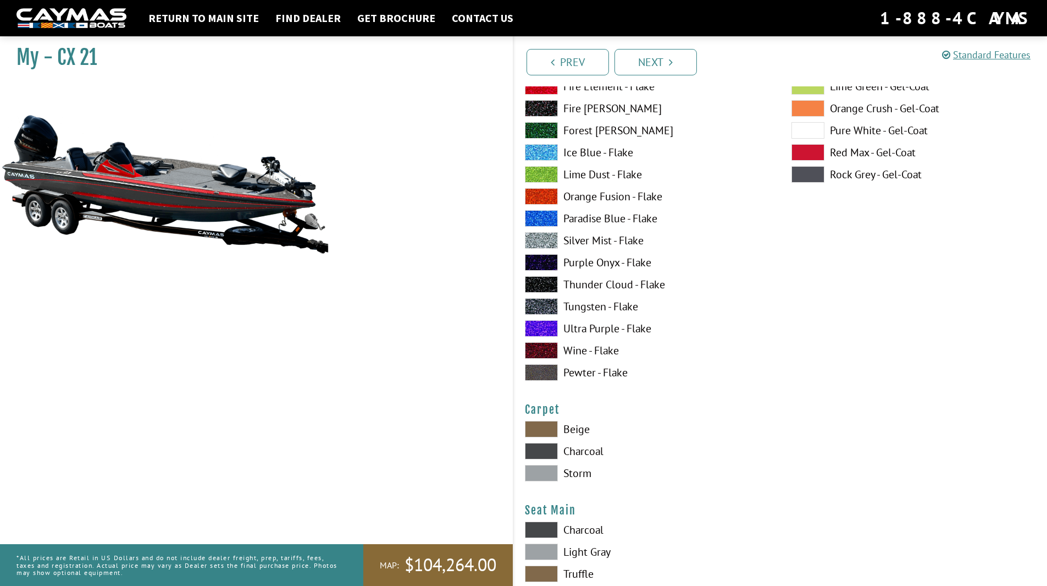
click at [546, 475] on span at bounding box center [541, 473] width 33 height 16
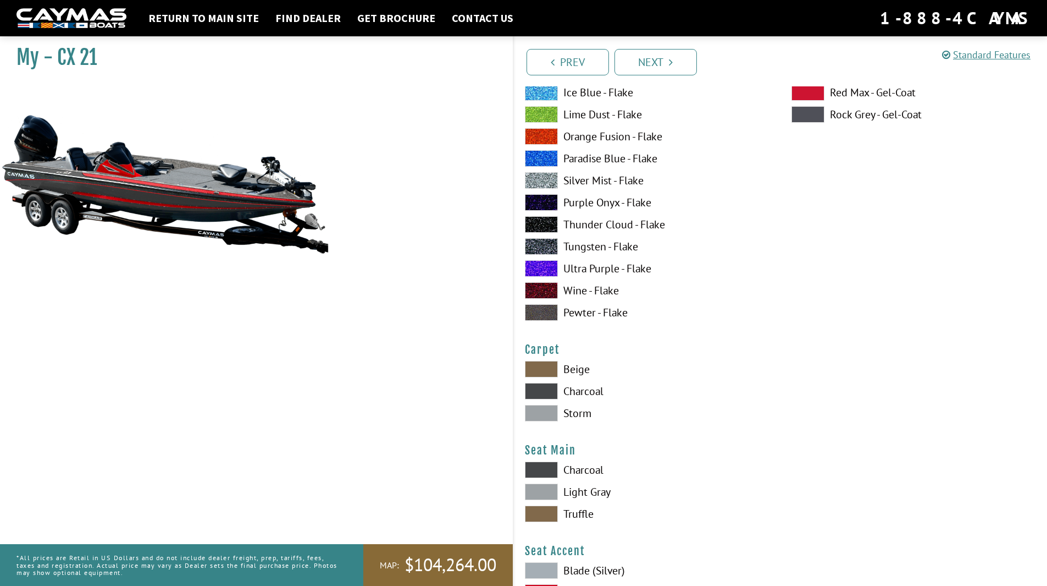
scroll to position [6103, 0]
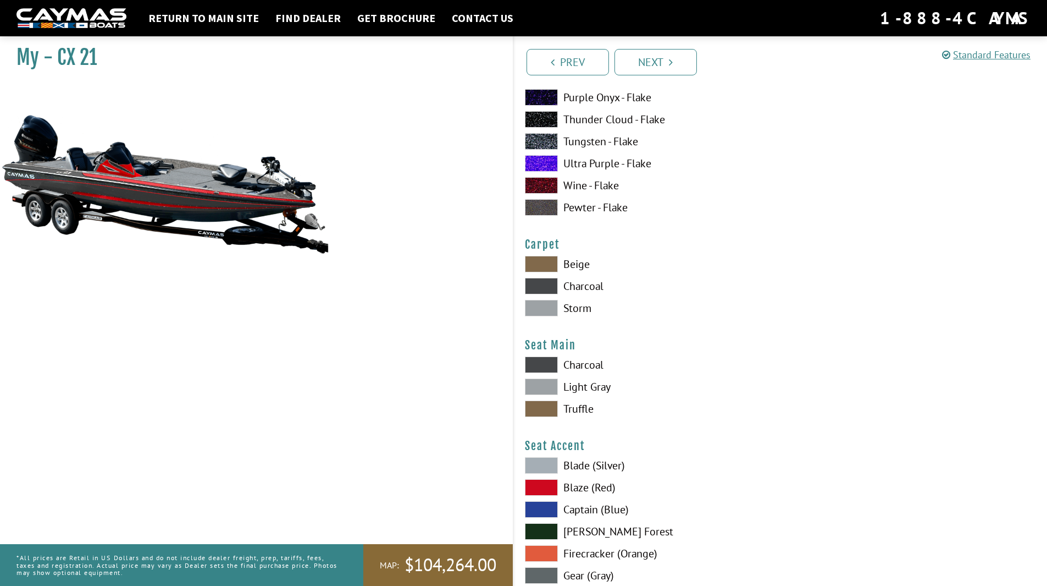
click at [544, 365] on span at bounding box center [541, 364] width 33 height 16
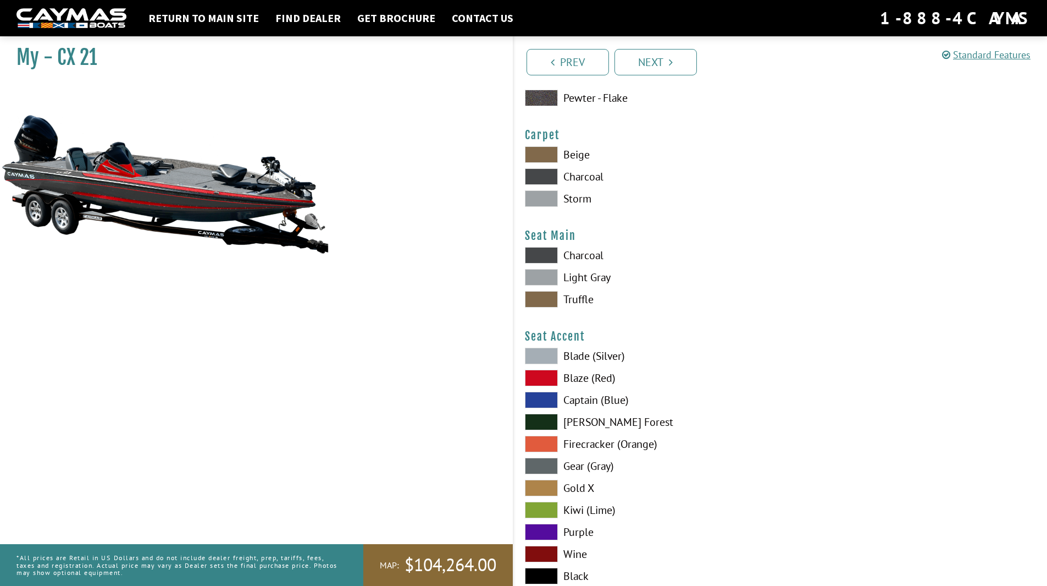
scroll to position [6213, 0]
click at [544, 373] on span at bounding box center [541, 377] width 33 height 16
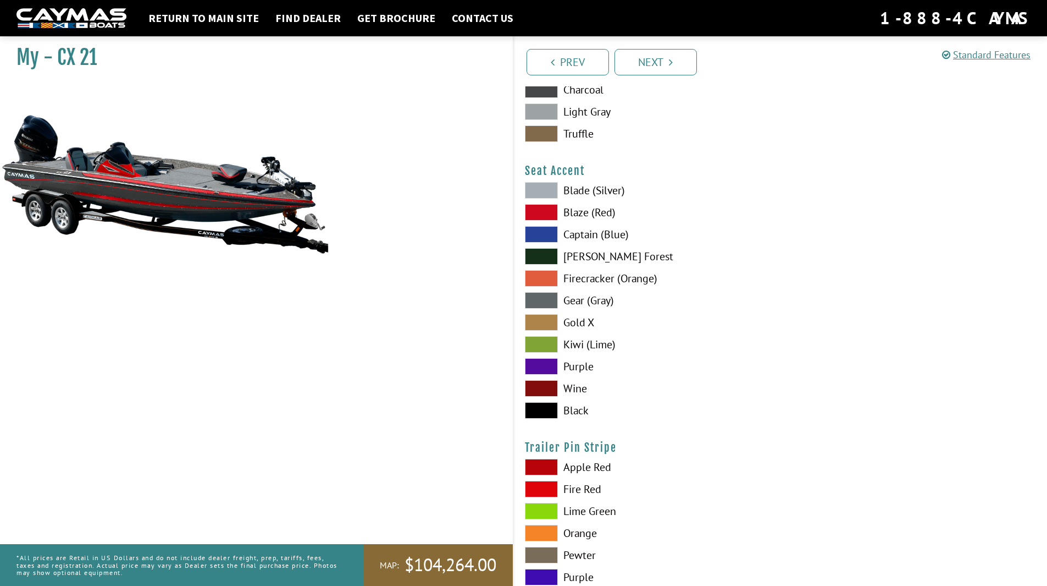
click at [550, 411] on span at bounding box center [541, 410] width 33 height 16
click at [552, 494] on span at bounding box center [541, 489] width 33 height 16
click at [550, 489] on span at bounding box center [541, 489] width 33 height 16
click at [552, 461] on span at bounding box center [541, 467] width 33 height 16
click at [544, 511] on span at bounding box center [541, 511] width 33 height 16
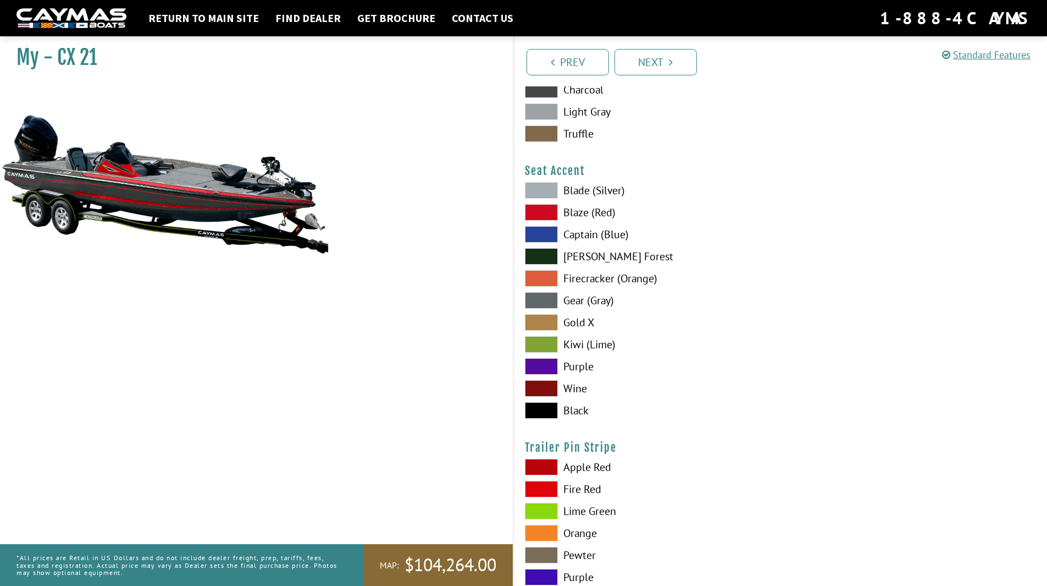
click at [550, 467] on span at bounding box center [541, 467] width 33 height 16
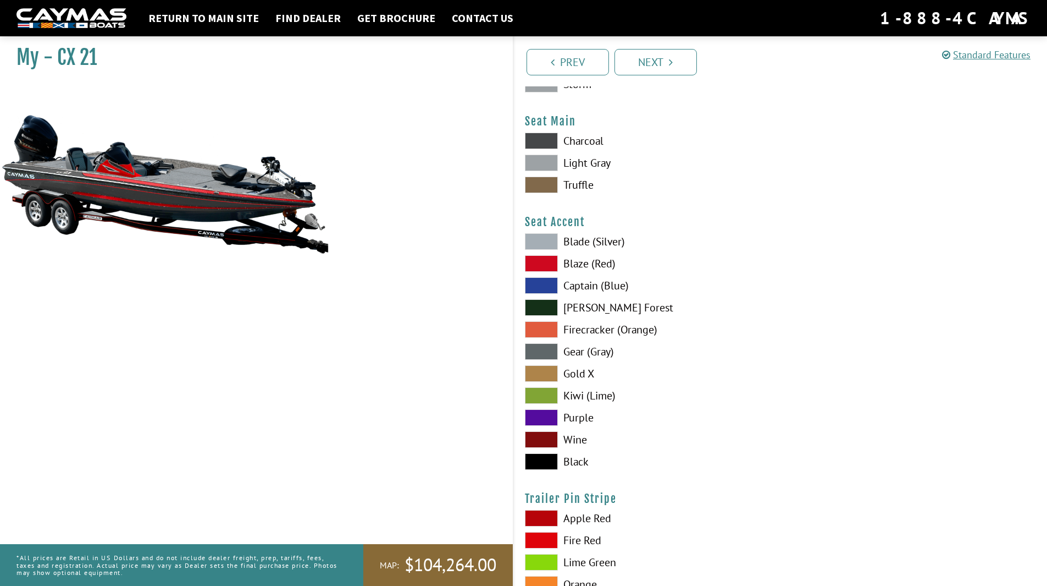
scroll to position [6213, 0]
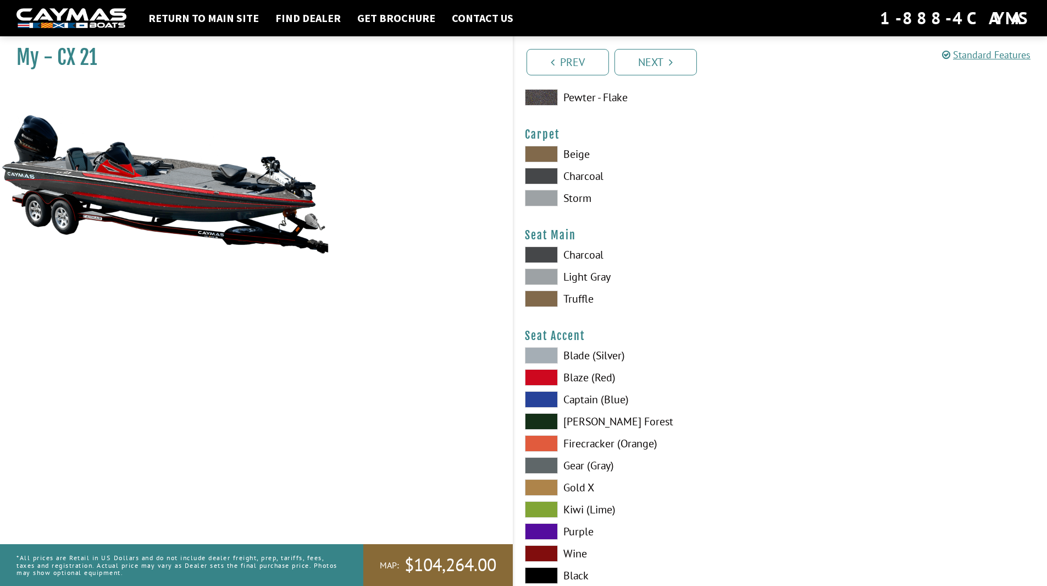
click at [553, 377] on span at bounding box center [541, 377] width 33 height 16
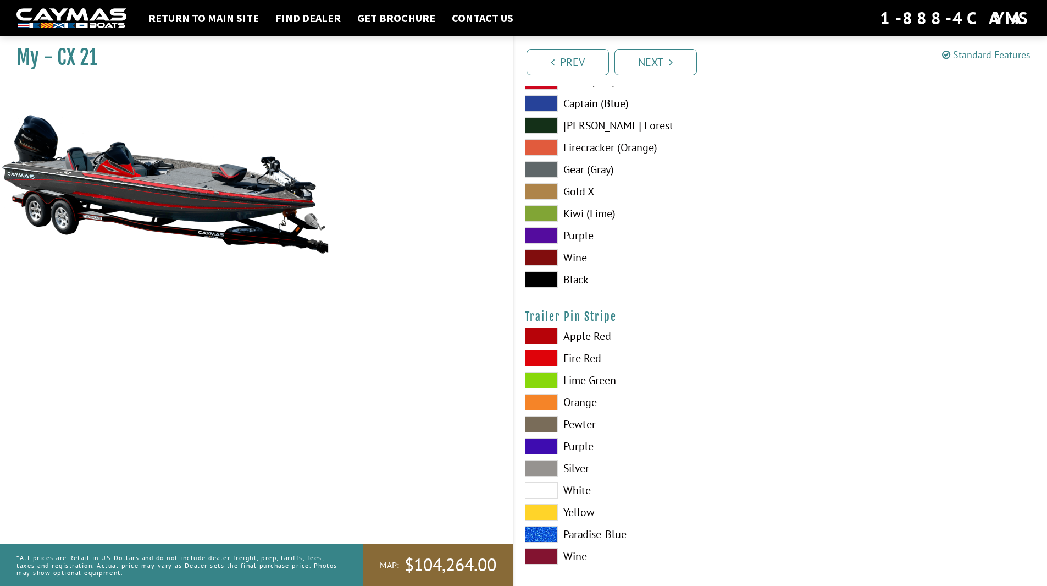
scroll to position [6519, 0]
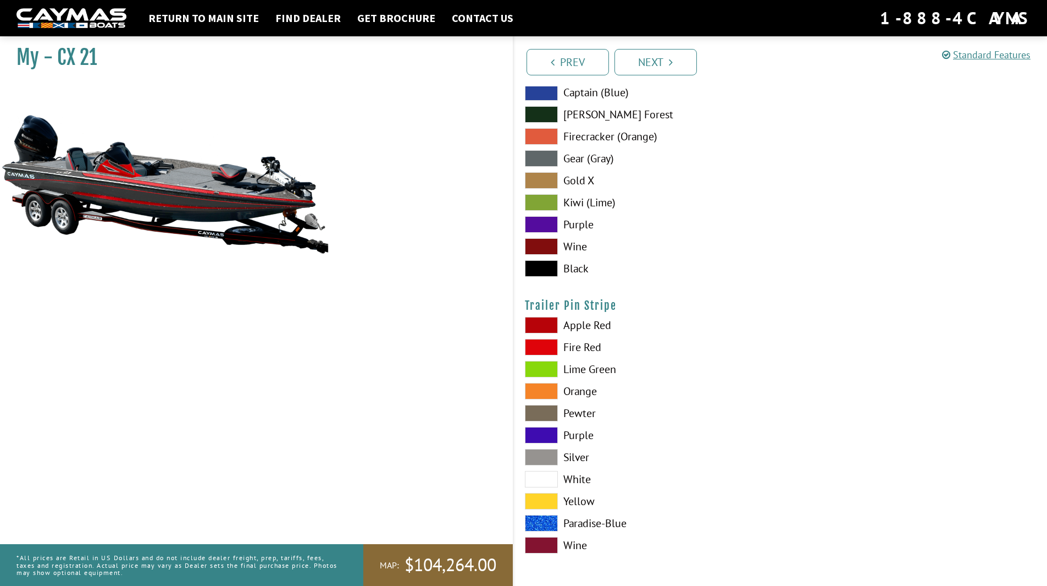
click at [551, 487] on span at bounding box center [541, 479] width 33 height 16
click at [540, 346] on span at bounding box center [541, 347] width 33 height 16
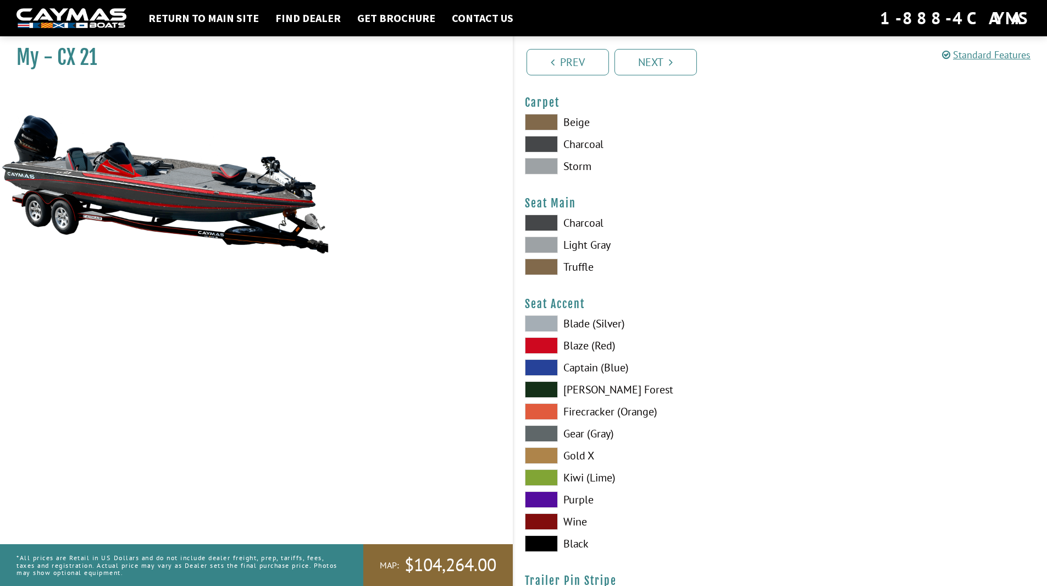
scroll to position [6025, 0]
